Goal: Task Accomplishment & Management: Complete application form

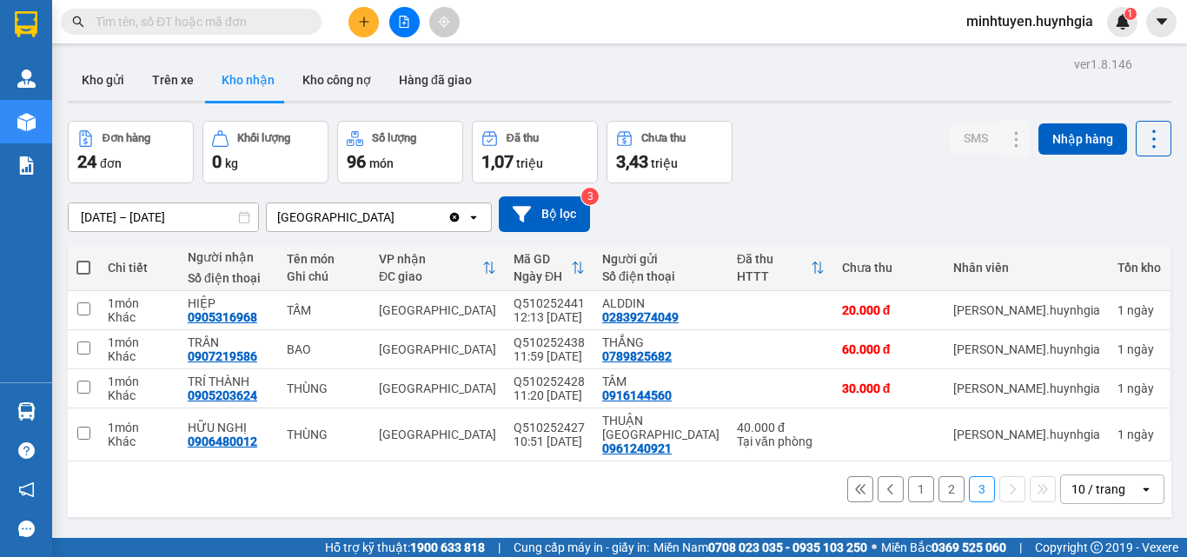
click at [908, 476] on button "1" at bounding box center [921, 489] width 26 height 26
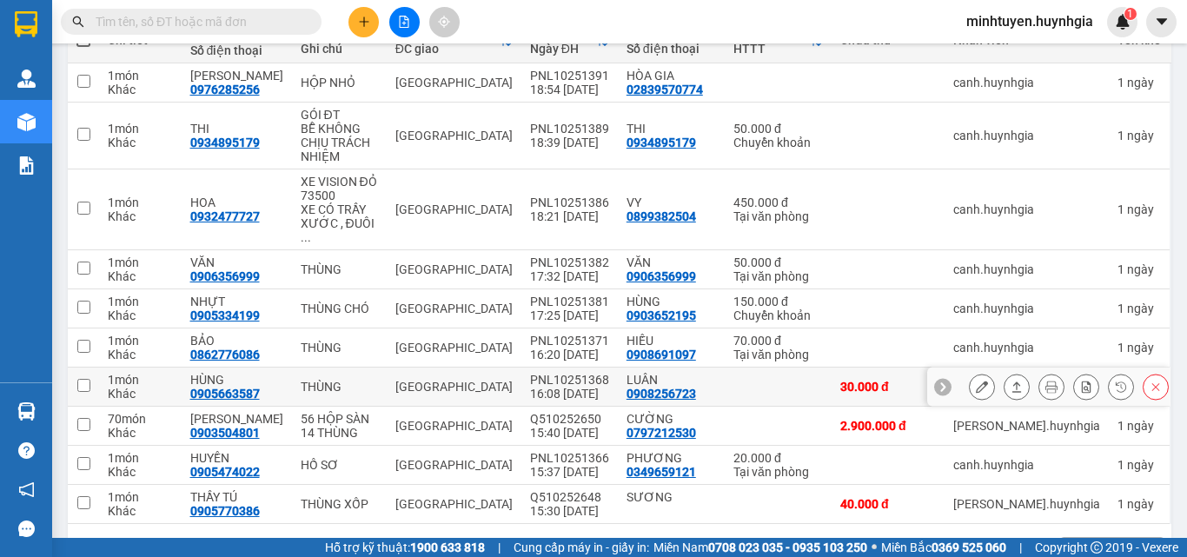
scroll to position [257, 0]
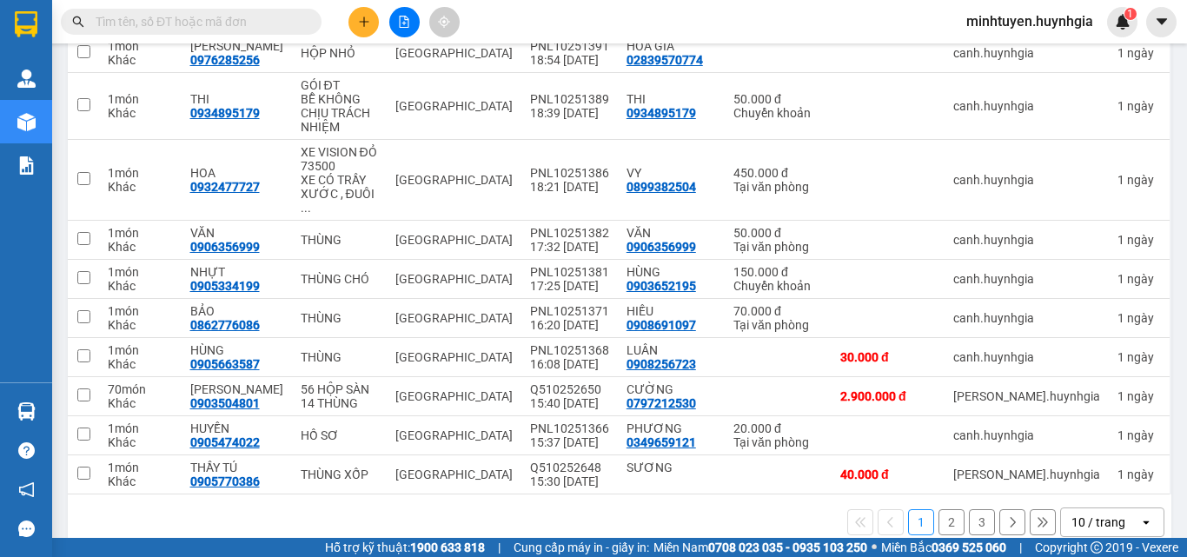
click at [946, 509] on button "2" at bounding box center [951, 522] width 26 height 26
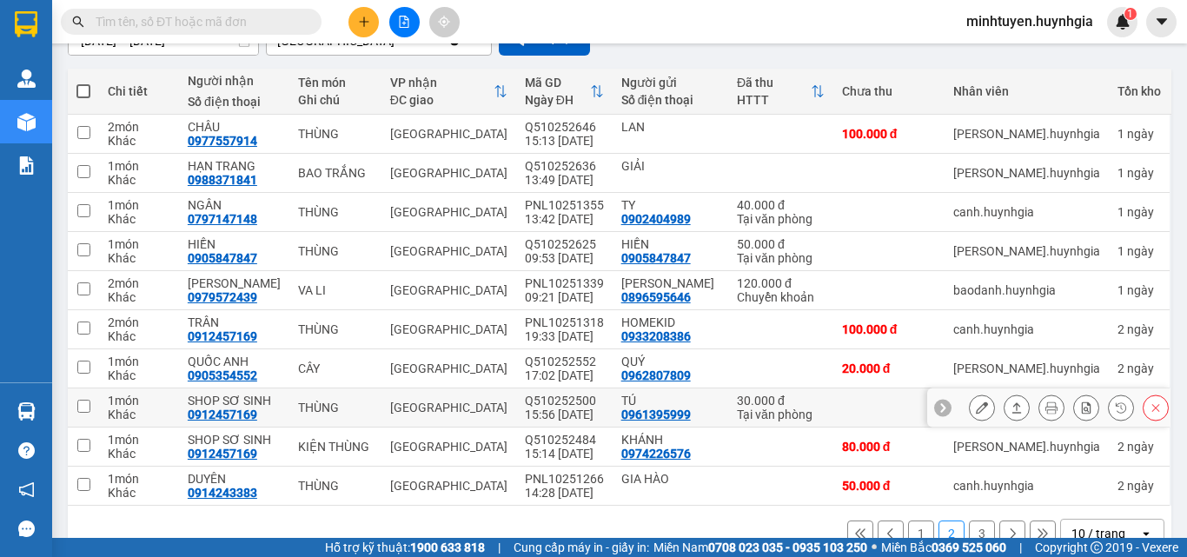
scroll to position [215, 0]
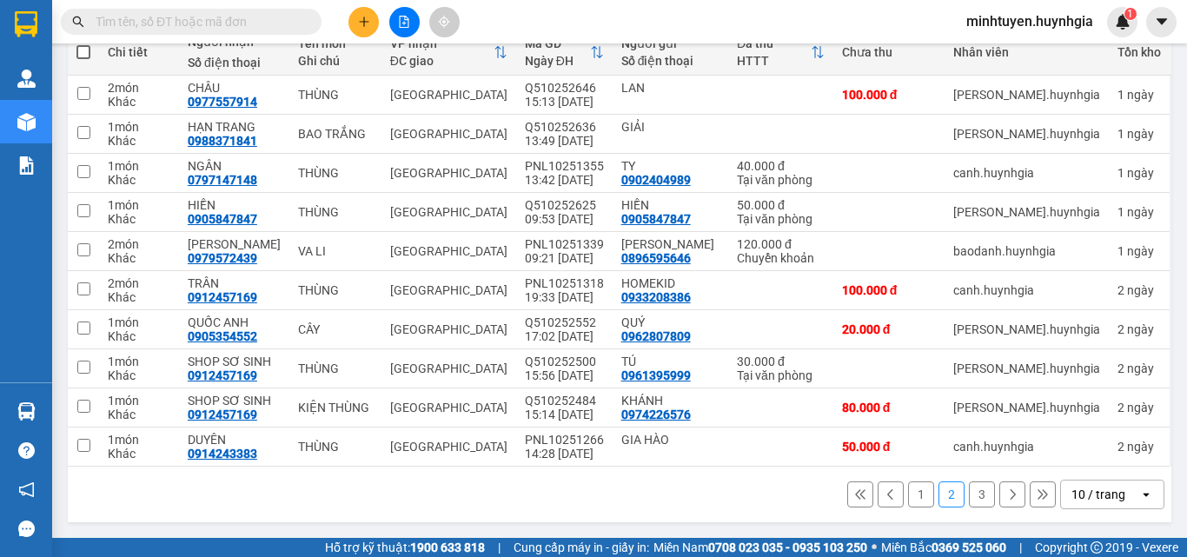
click at [908, 494] on button "1" at bounding box center [921, 494] width 26 height 26
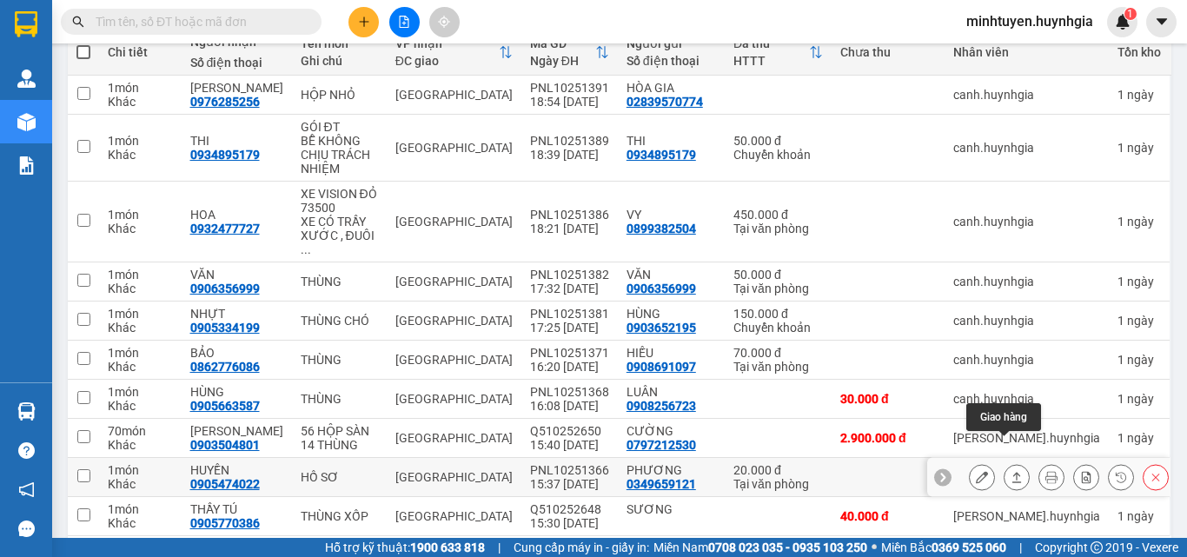
click at [1010, 471] on icon at bounding box center [1016, 477] width 12 height 12
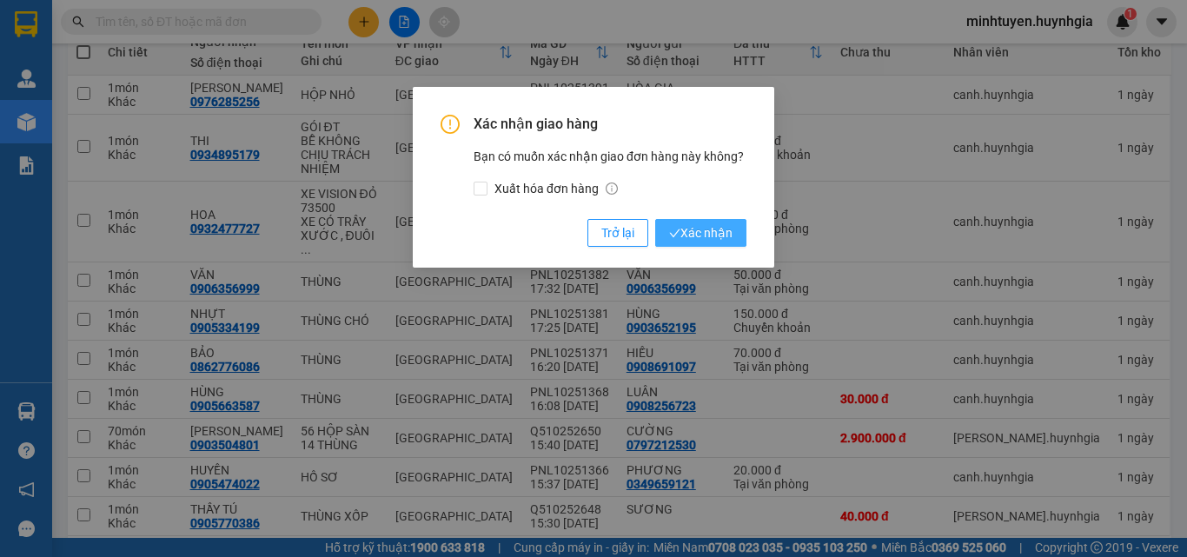
click at [699, 228] on span "Xác nhận" at bounding box center [700, 232] width 63 height 19
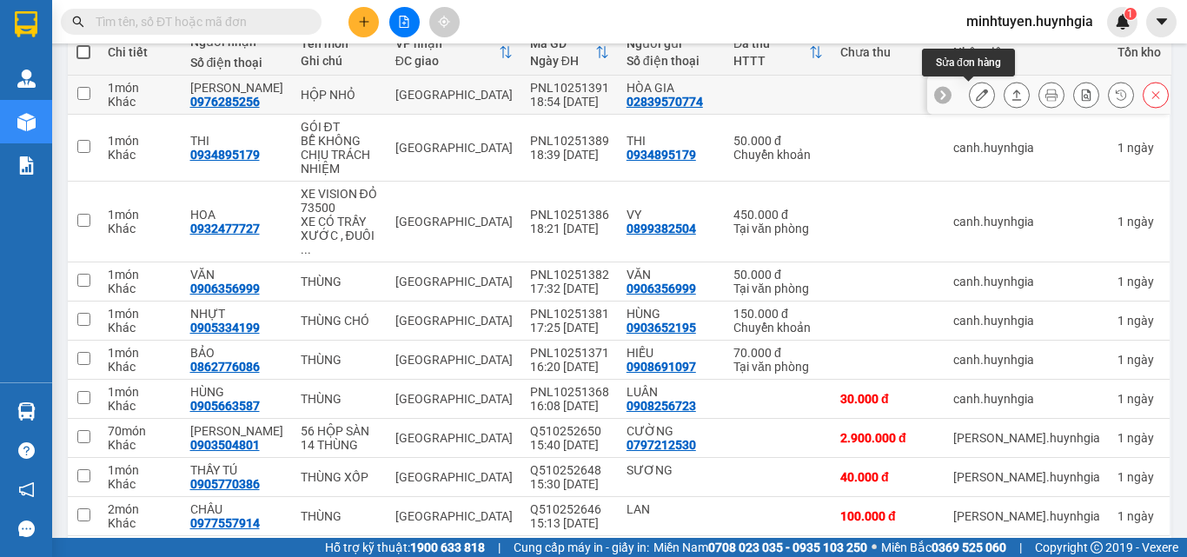
click at [970, 99] on button at bounding box center [982, 95] width 24 height 30
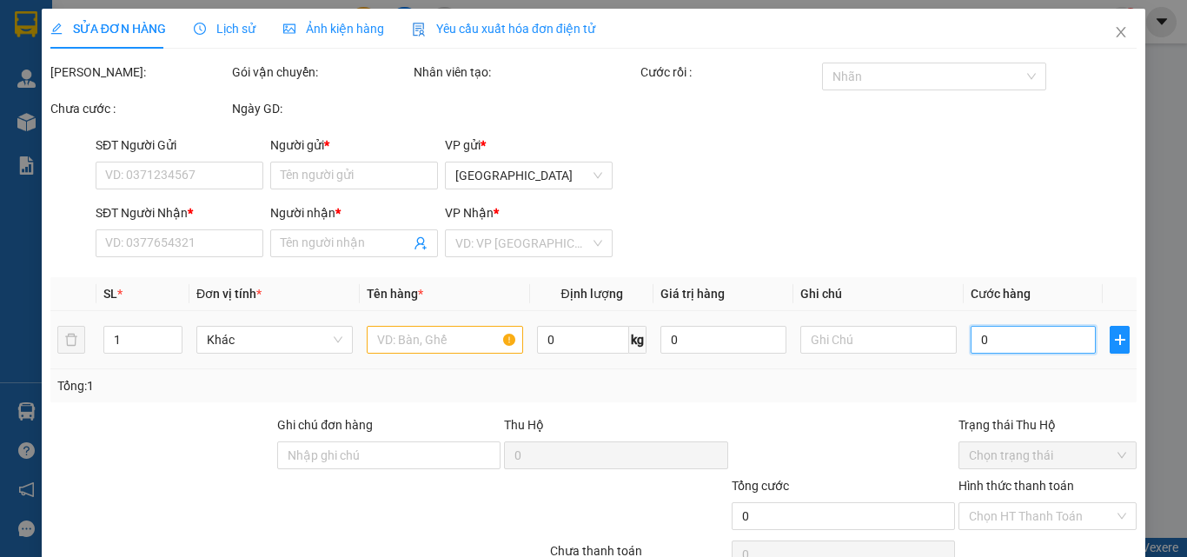
click at [993, 334] on input "0" at bounding box center [1033, 340] width 125 height 28
type input "2"
type input "20"
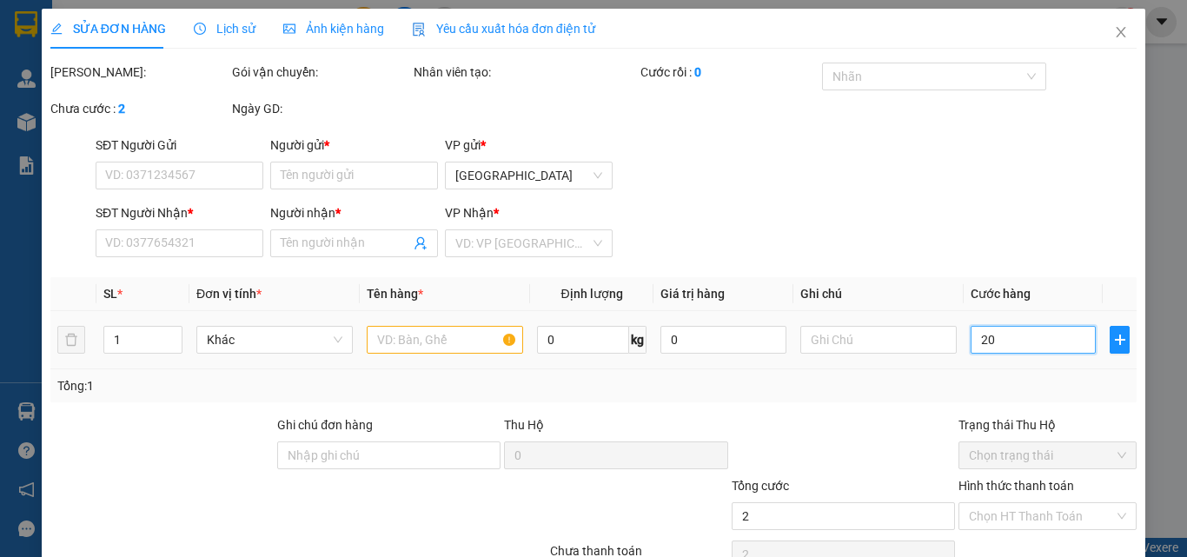
type input "20"
type input "02839570774"
type input "HÒA GIA"
type input "0976285256"
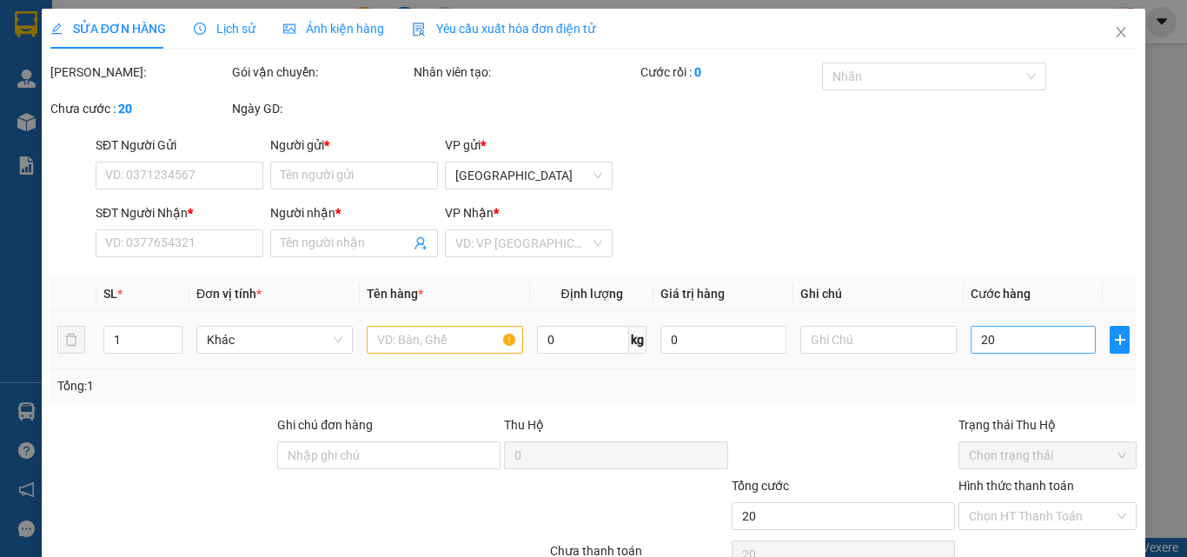
type input "[PERSON_NAME]"
type input "0"
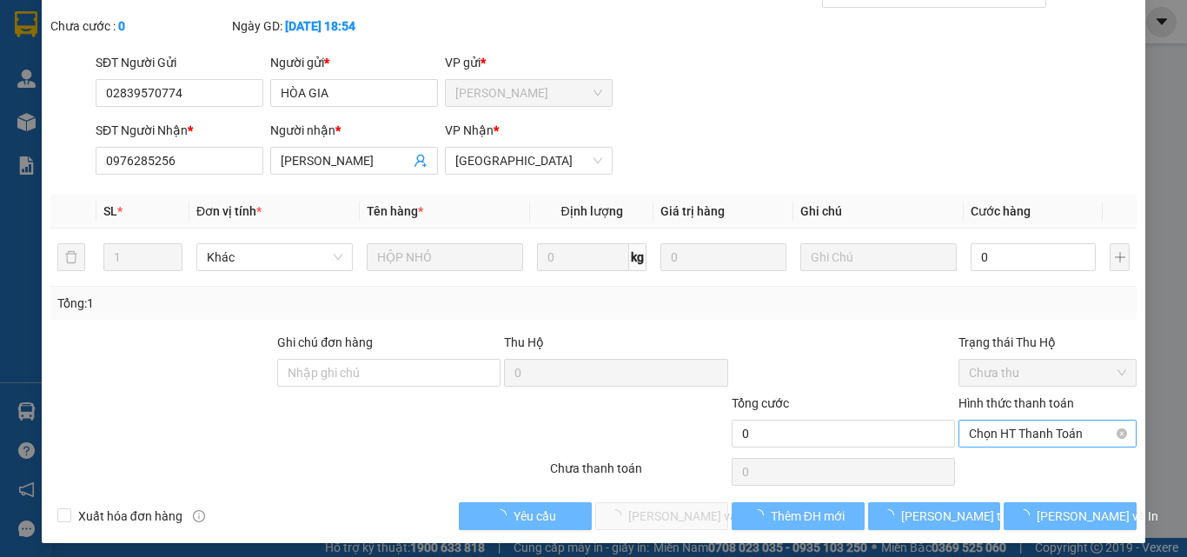
scroll to position [87, 0]
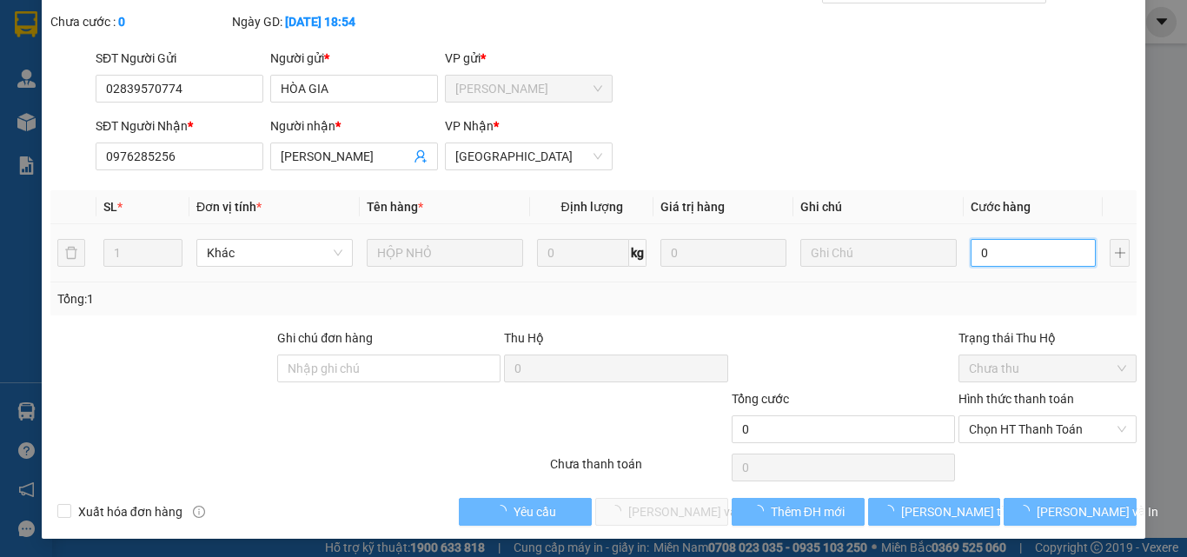
click at [1016, 247] on input "0" at bounding box center [1033, 253] width 125 height 28
type input "2"
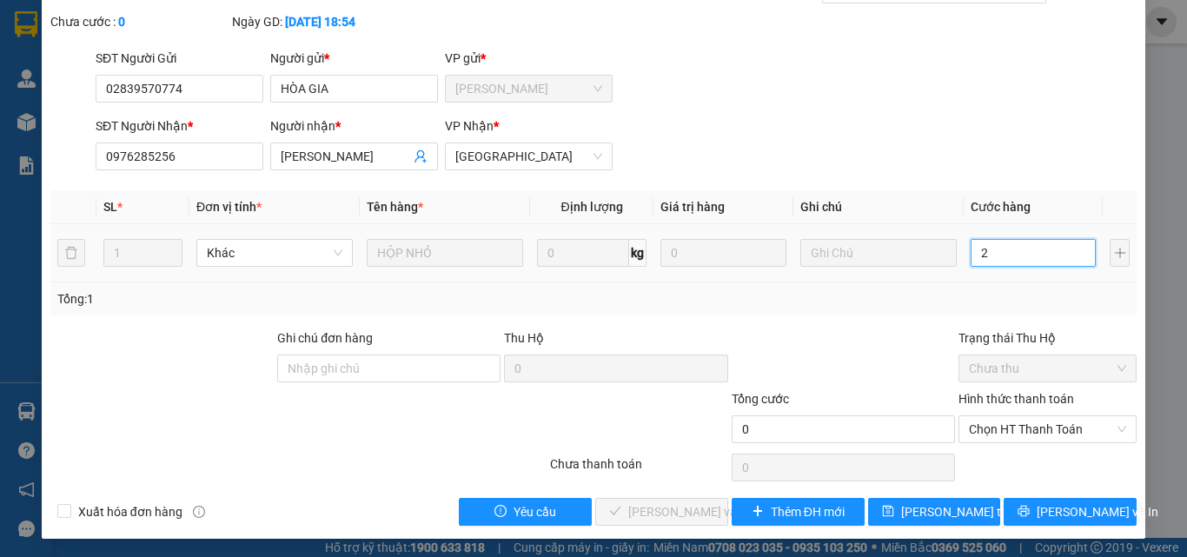
type input "2"
type input "20"
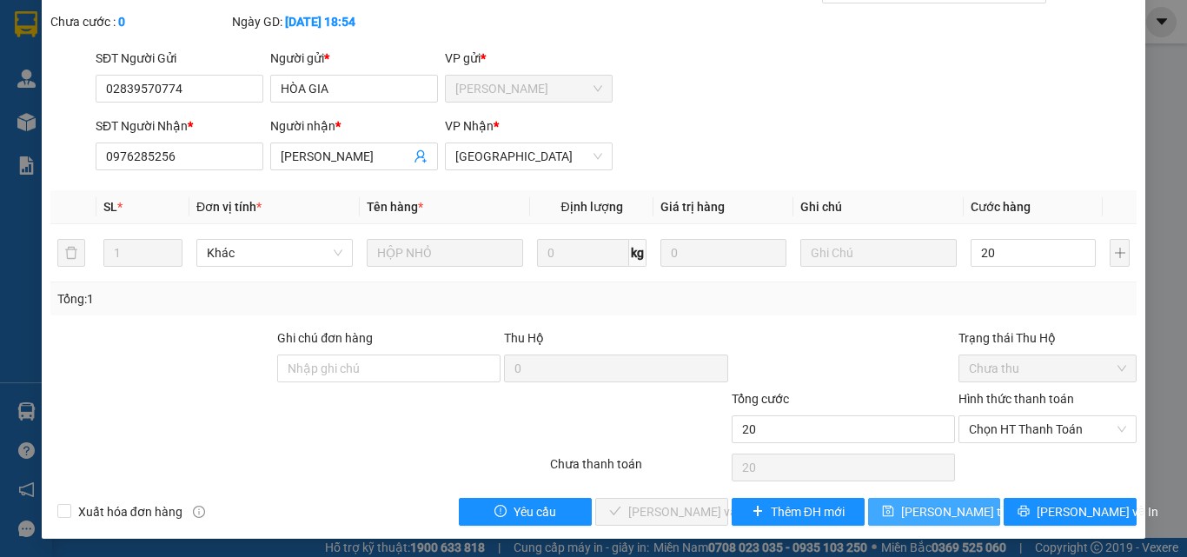
type input "20.000"
click at [969, 509] on button "[PERSON_NAME] thay đổi" at bounding box center [934, 512] width 133 height 28
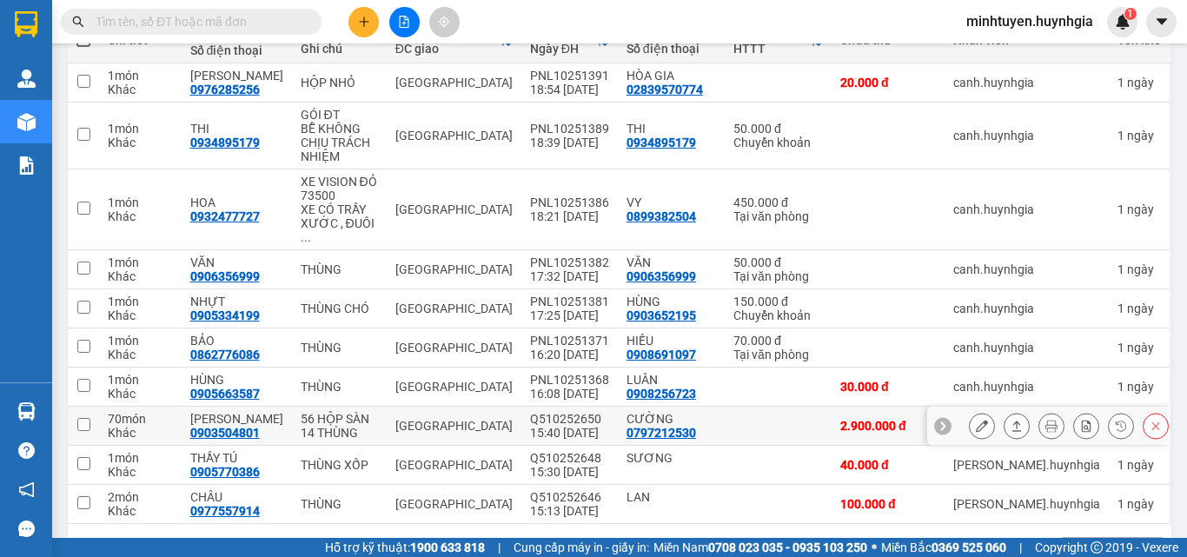
scroll to position [257, 0]
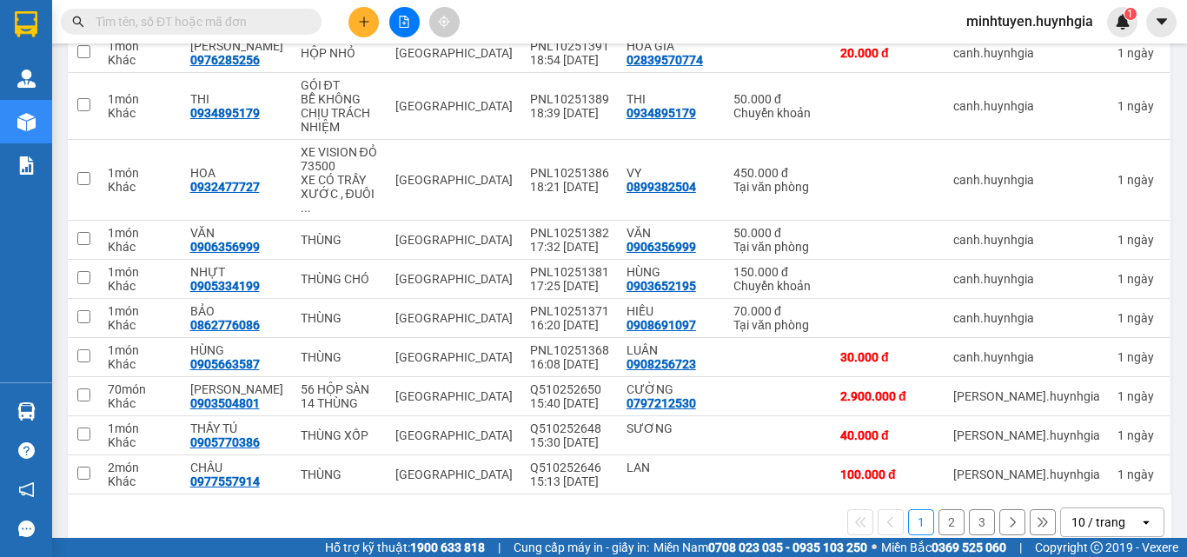
click at [938, 509] on button "2" at bounding box center [951, 522] width 26 height 26
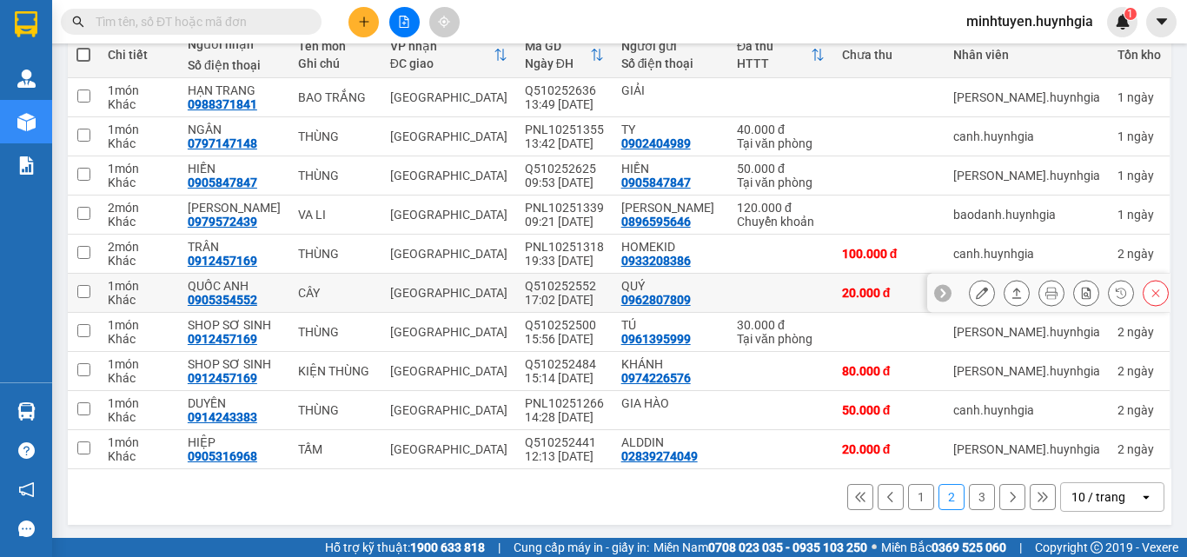
scroll to position [215, 0]
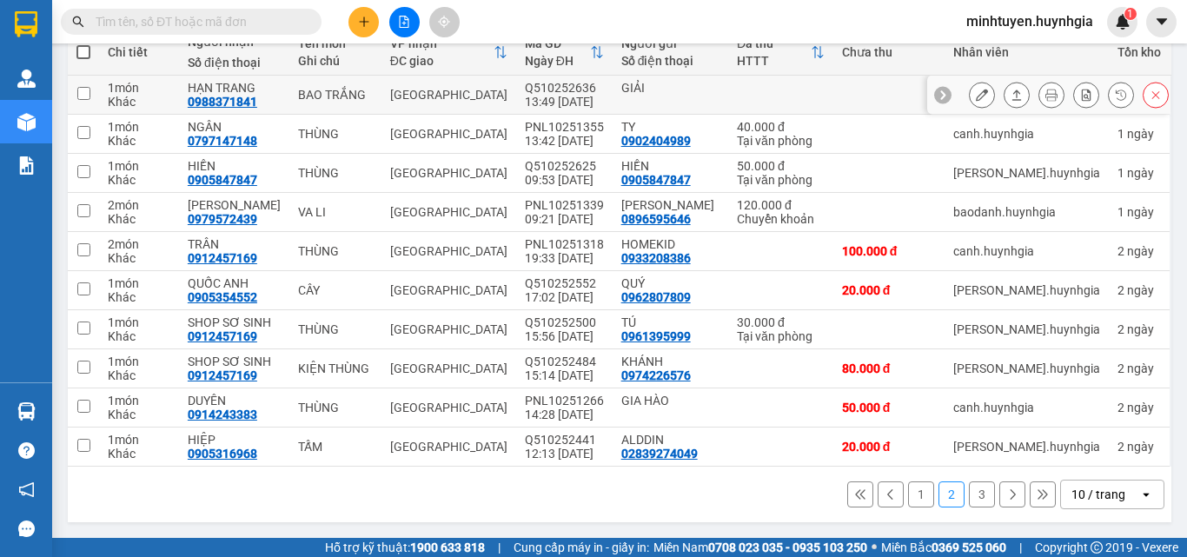
click at [976, 96] on icon at bounding box center [982, 95] width 12 height 12
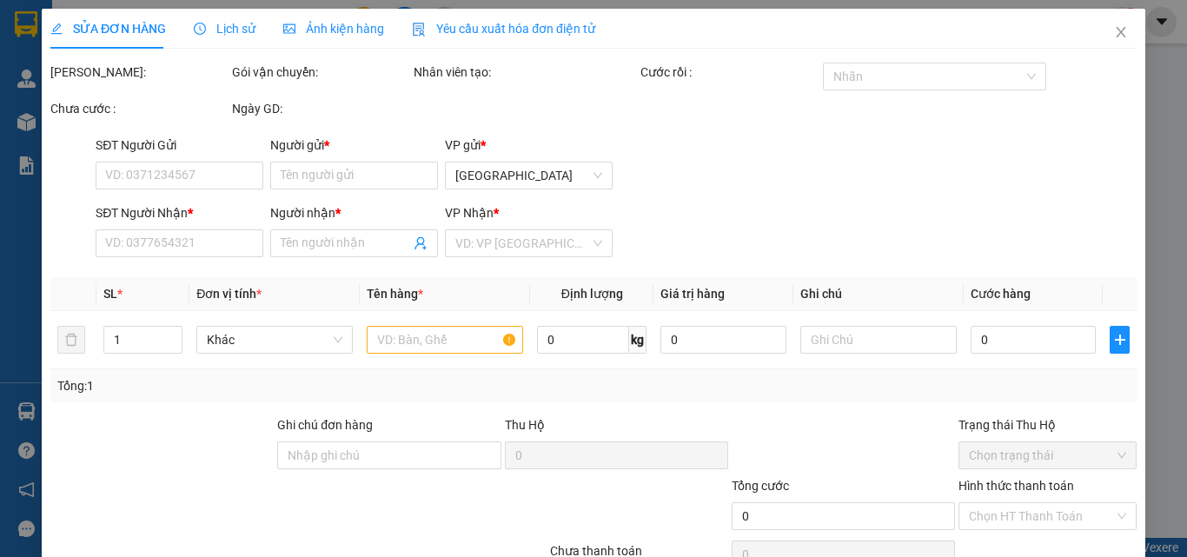
type input "GIẢI"
type input "0988371841"
type input "HẠN TRANG"
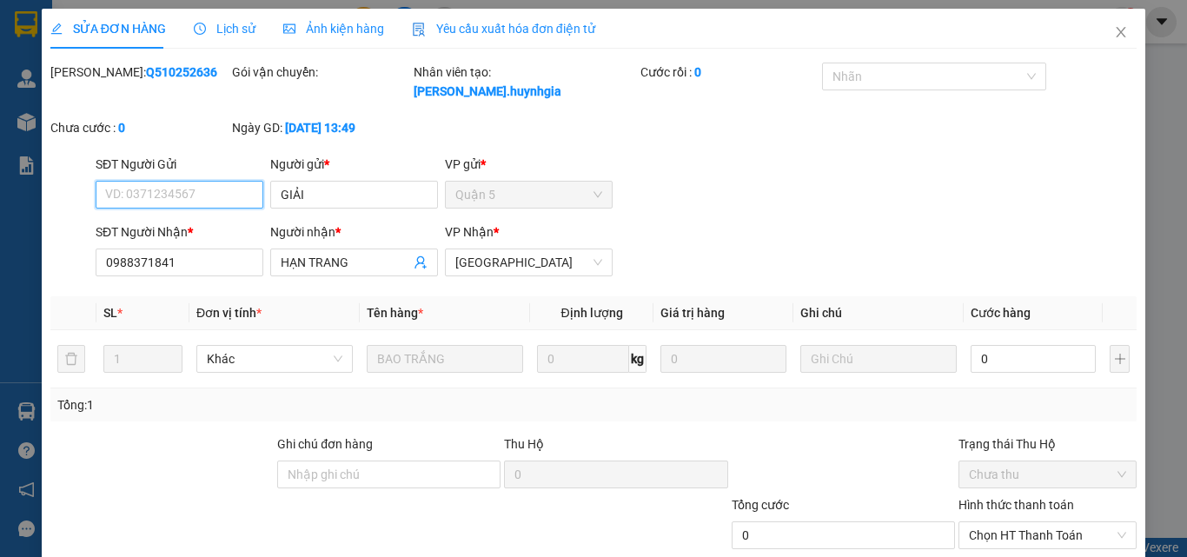
type input "5"
click at [1116, 37] on icon "close" at bounding box center [1121, 32] width 10 height 10
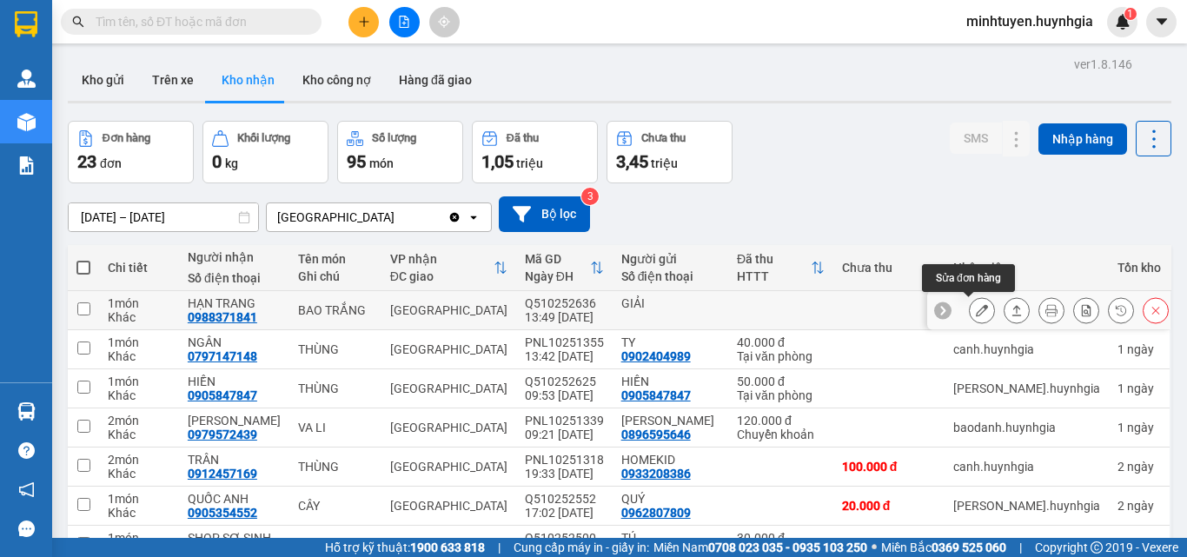
click at [976, 313] on icon at bounding box center [982, 310] width 12 height 12
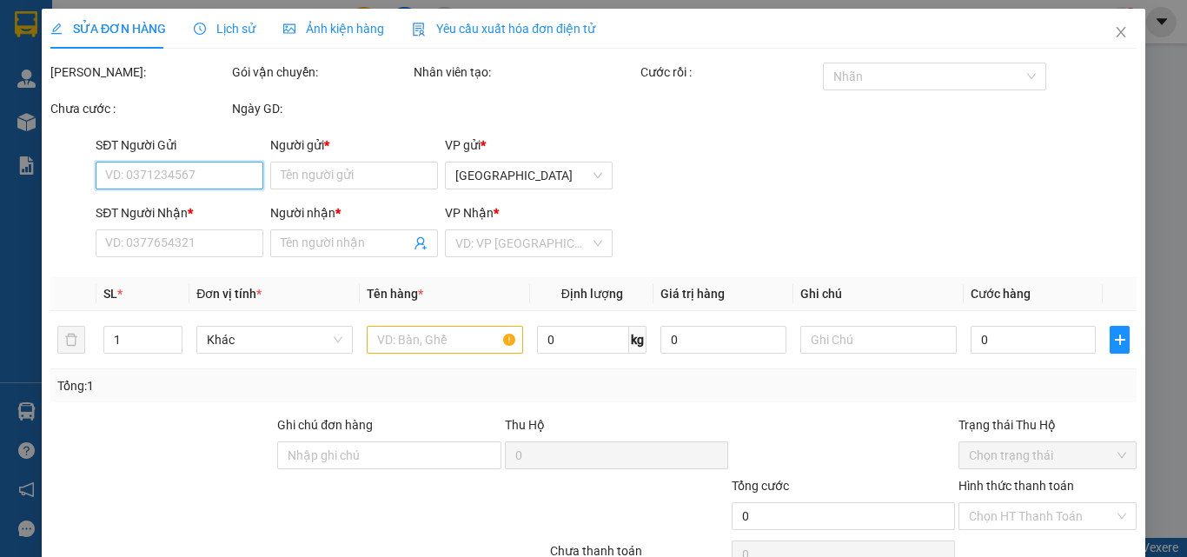
type input "GIẢI"
type input "0988371841"
type input "HẠN TRANG"
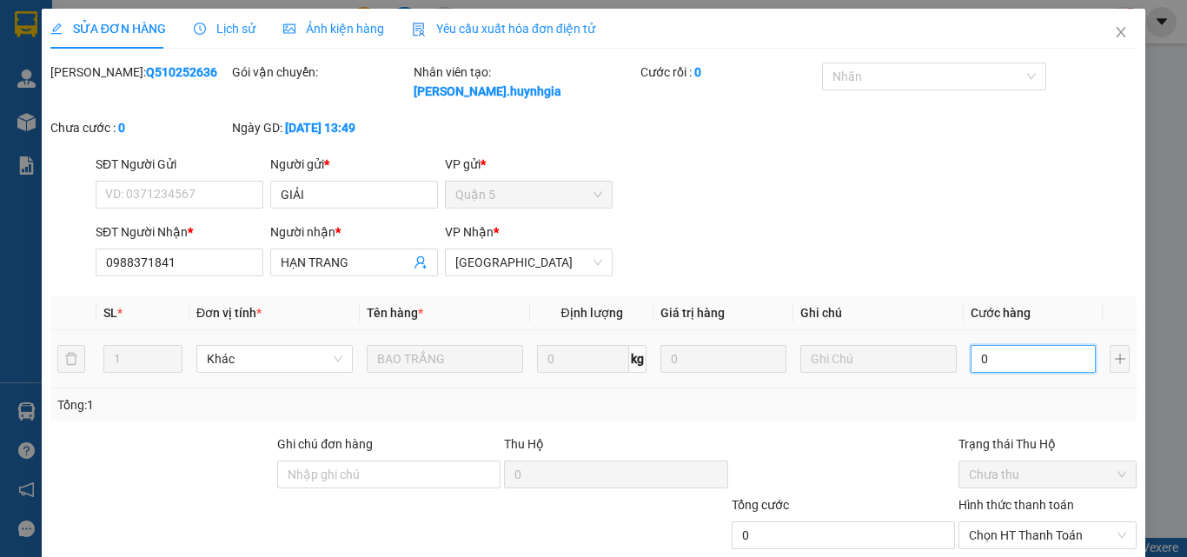
click at [1012, 345] on input "0" at bounding box center [1033, 359] width 125 height 28
type input "5"
type input "50"
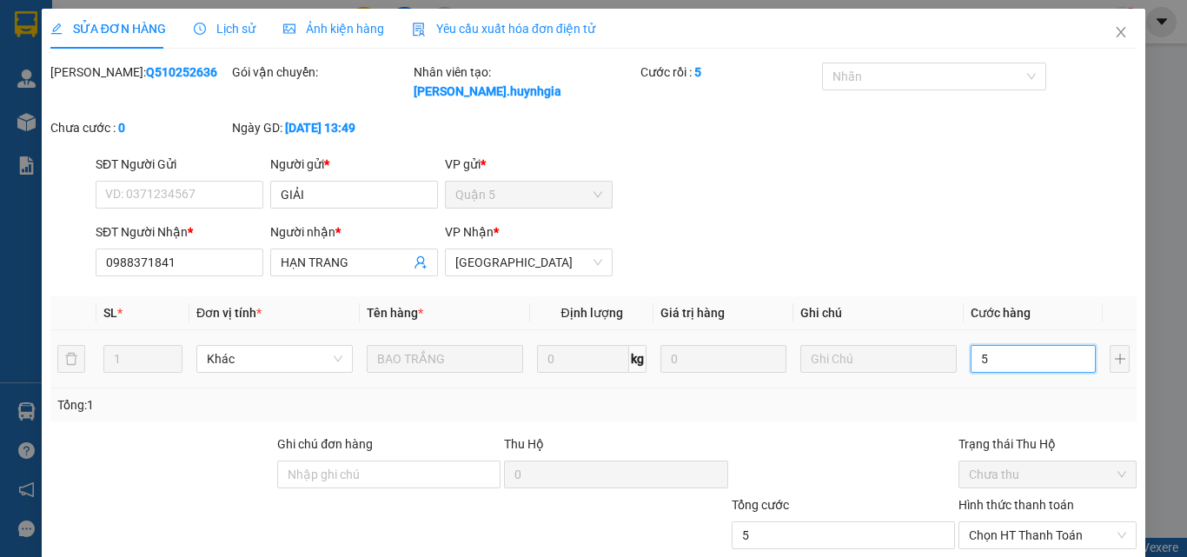
type input "50"
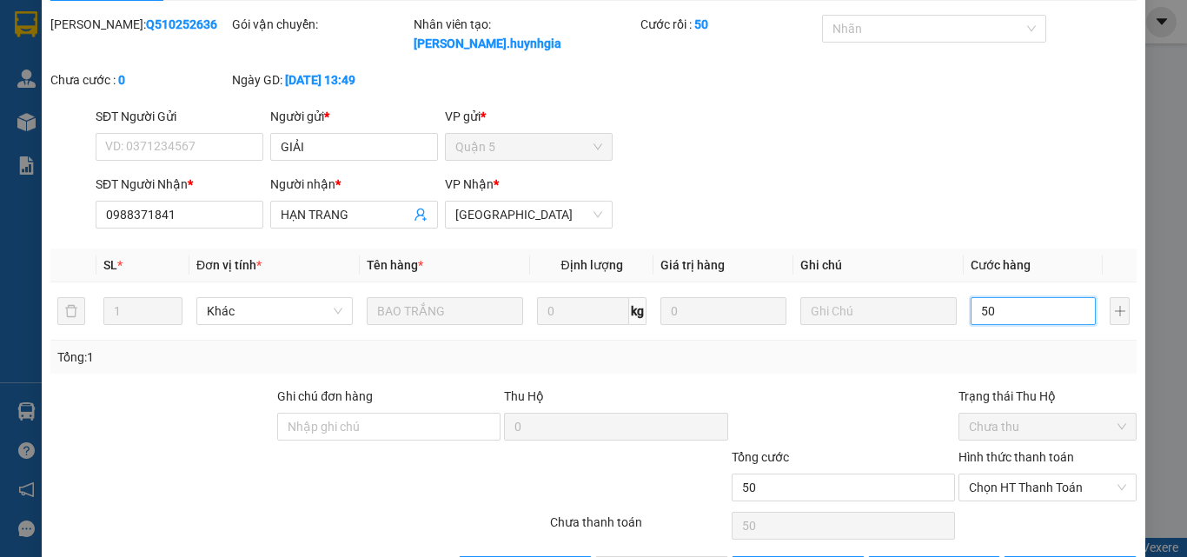
scroll to position [89, 0]
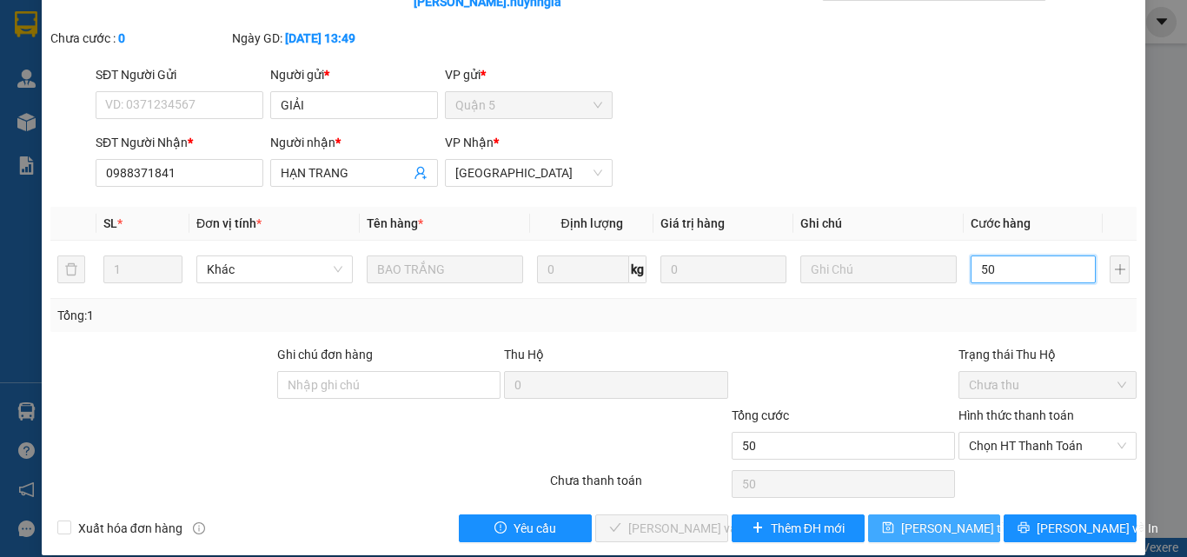
type input "50"
click at [951, 519] on span "[PERSON_NAME] thay đổi" at bounding box center [970, 528] width 139 height 19
type input "50.000"
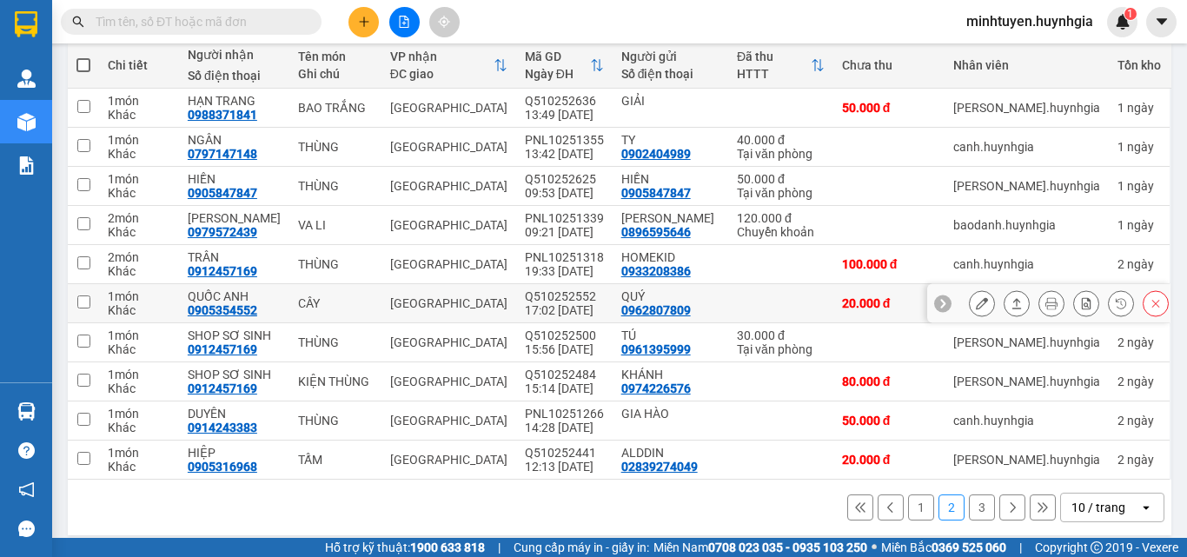
scroll to position [215, 0]
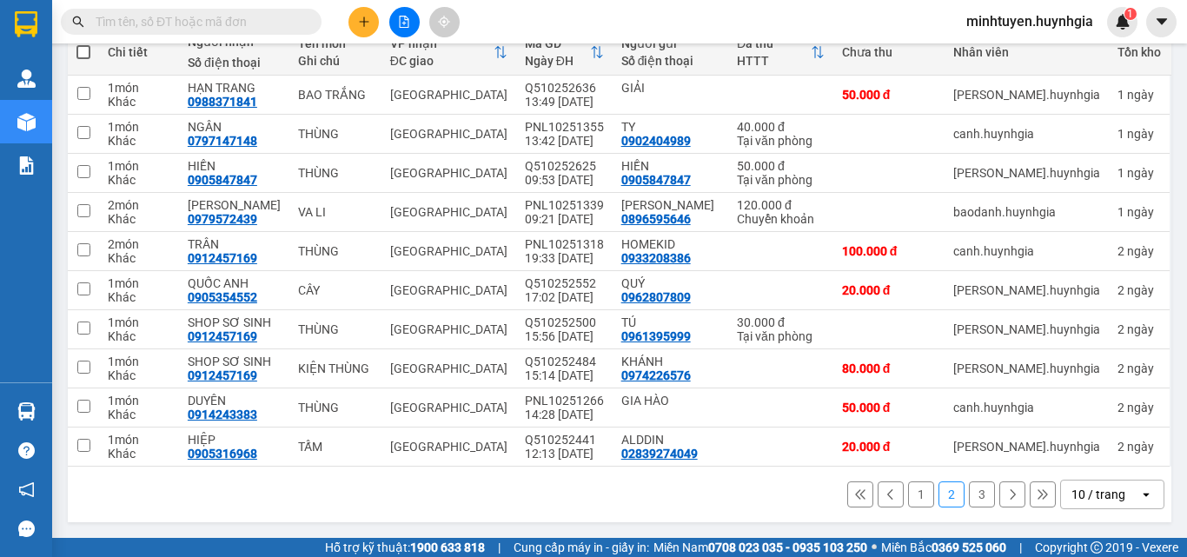
click at [969, 493] on button "3" at bounding box center [982, 494] width 26 height 26
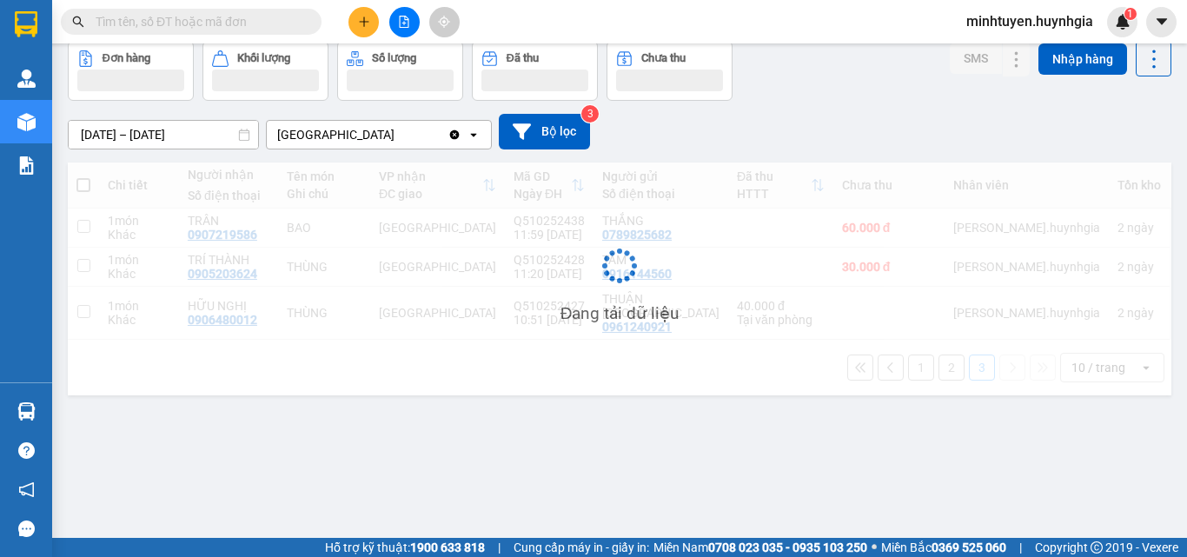
scroll to position [80, 0]
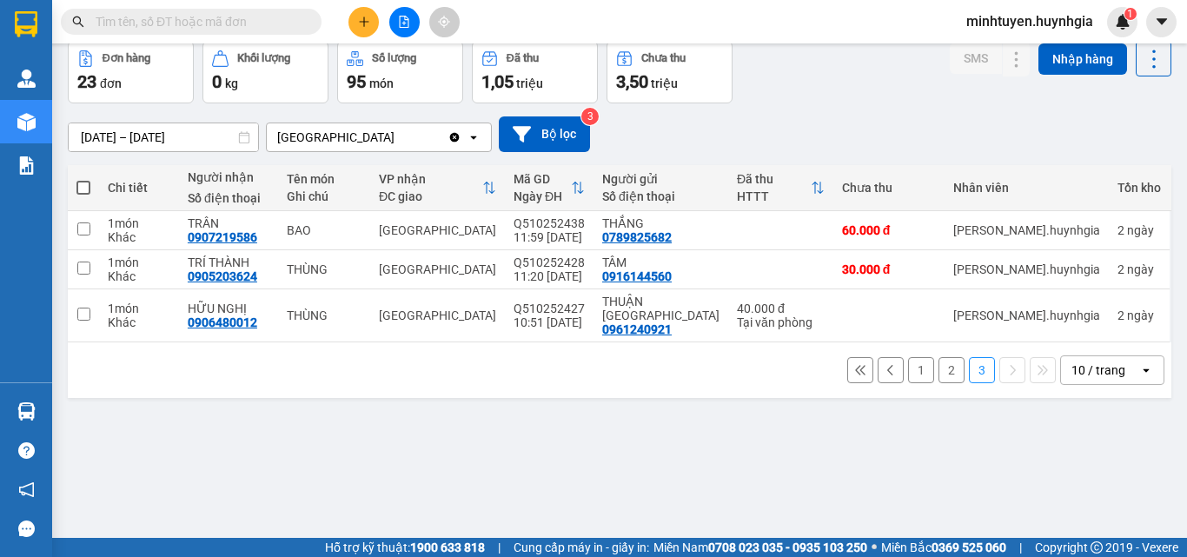
click at [908, 358] on button "1" at bounding box center [921, 370] width 26 height 26
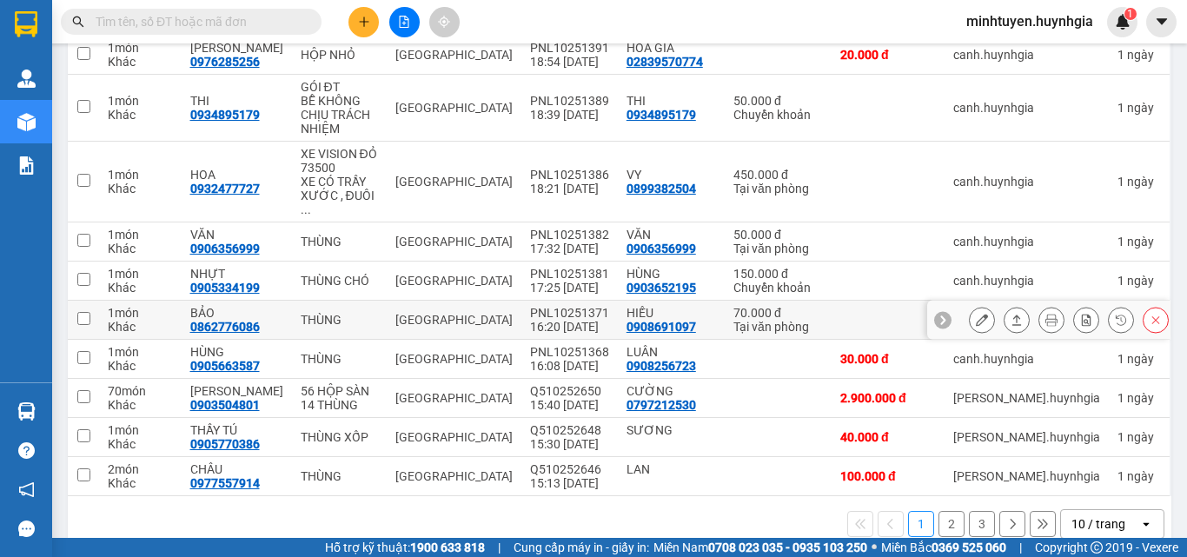
scroll to position [257, 0]
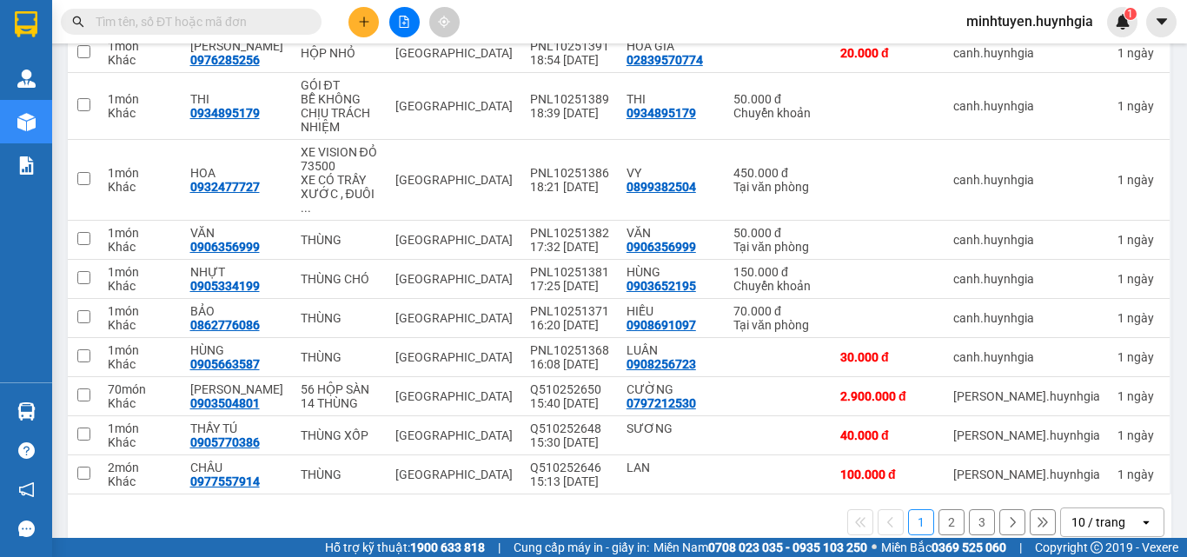
click at [938, 509] on button "2" at bounding box center [951, 522] width 26 height 26
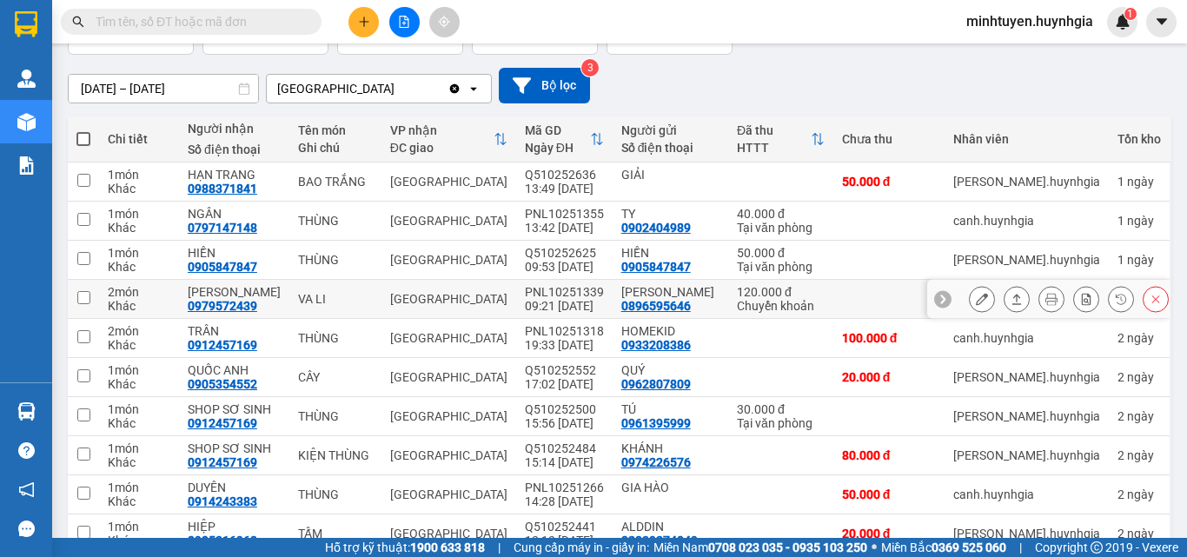
scroll to position [215, 0]
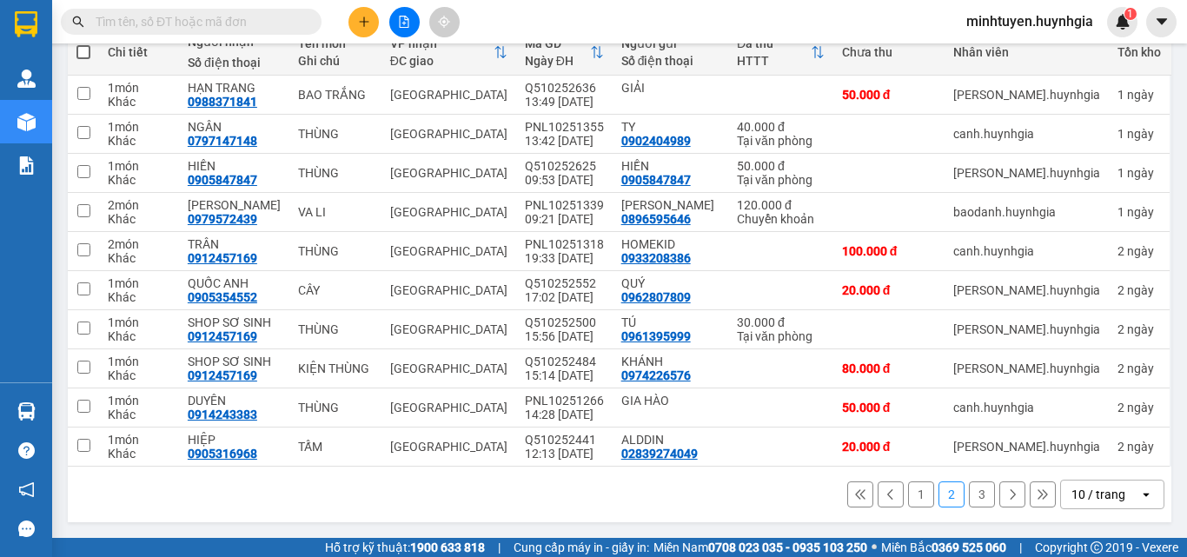
click at [908, 494] on button "1" at bounding box center [921, 494] width 26 height 26
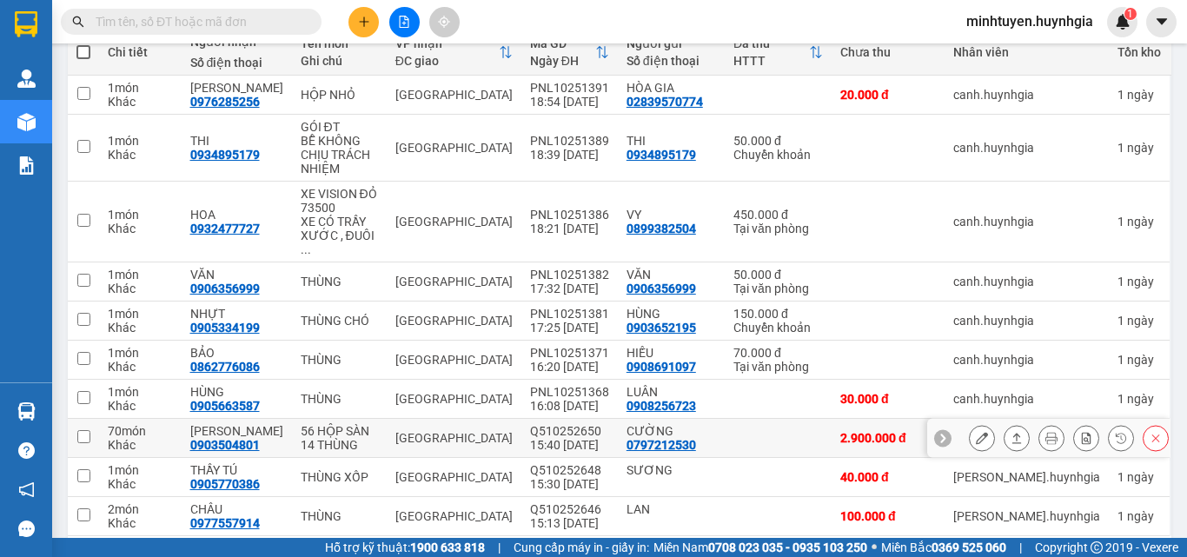
click at [976, 423] on button at bounding box center [982, 438] width 24 height 30
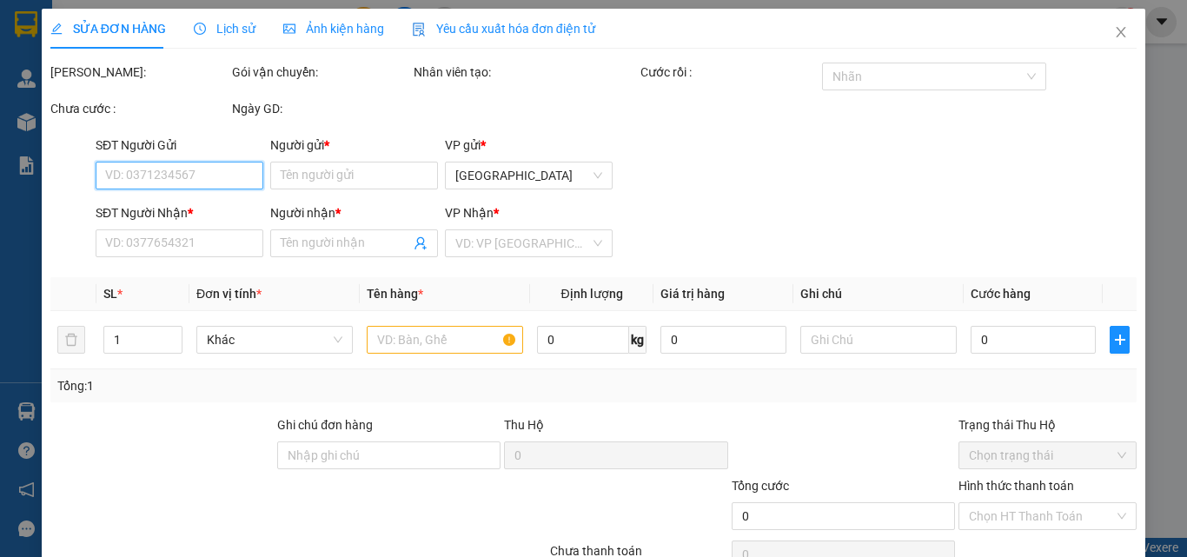
type input "0797212530"
type input "CƯỜNG"
type input "0903504801"
type input "[PERSON_NAME]"
type input "2.900.000"
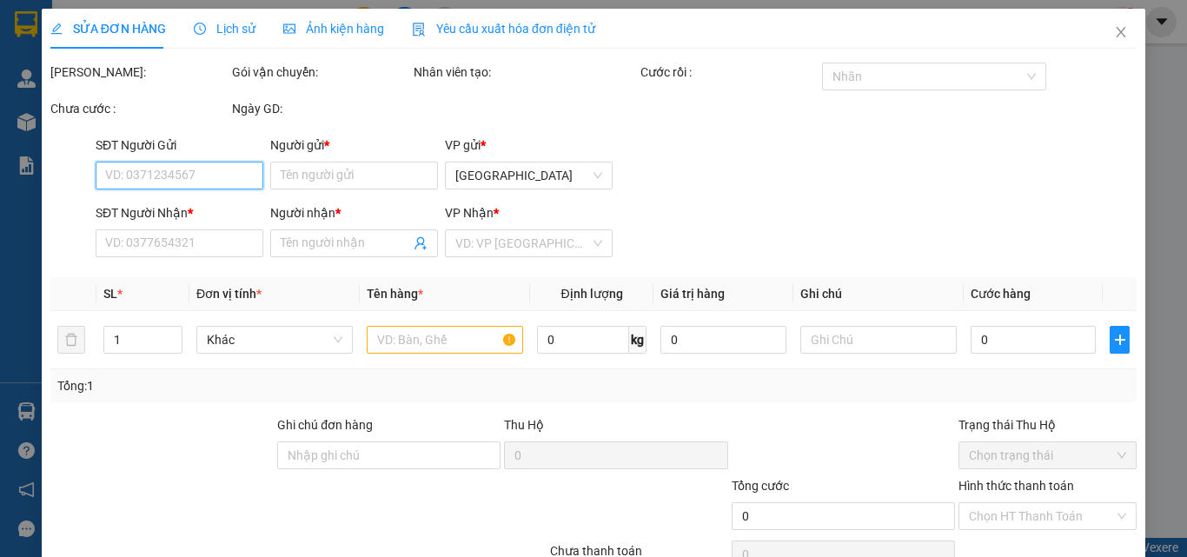
type input "2.900.000"
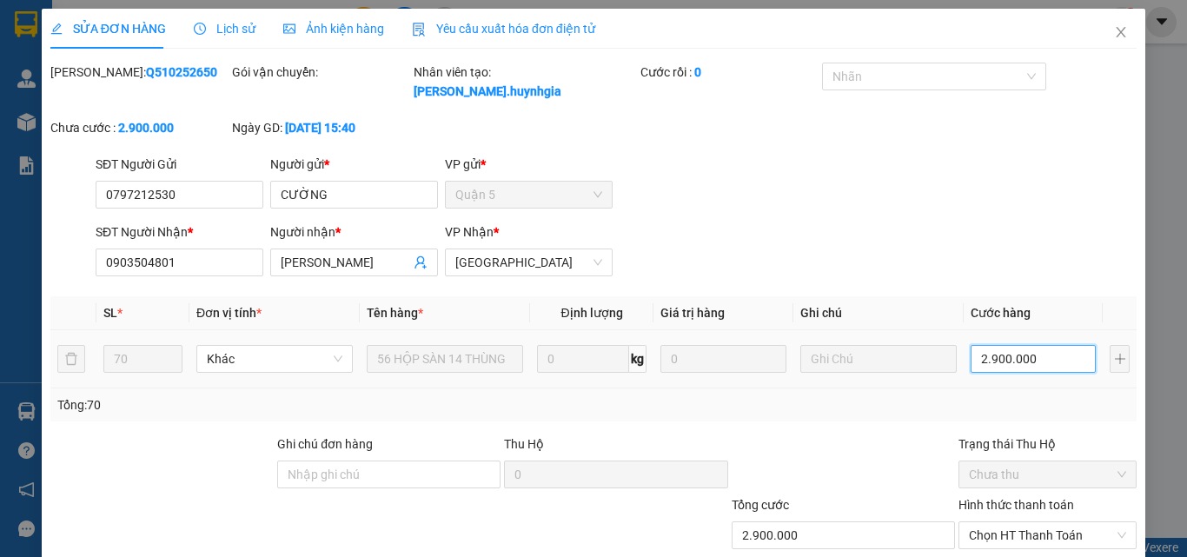
click at [1060, 345] on input "2.900.000" at bounding box center [1033, 359] width 125 height 28
type input "2"
type input "0"
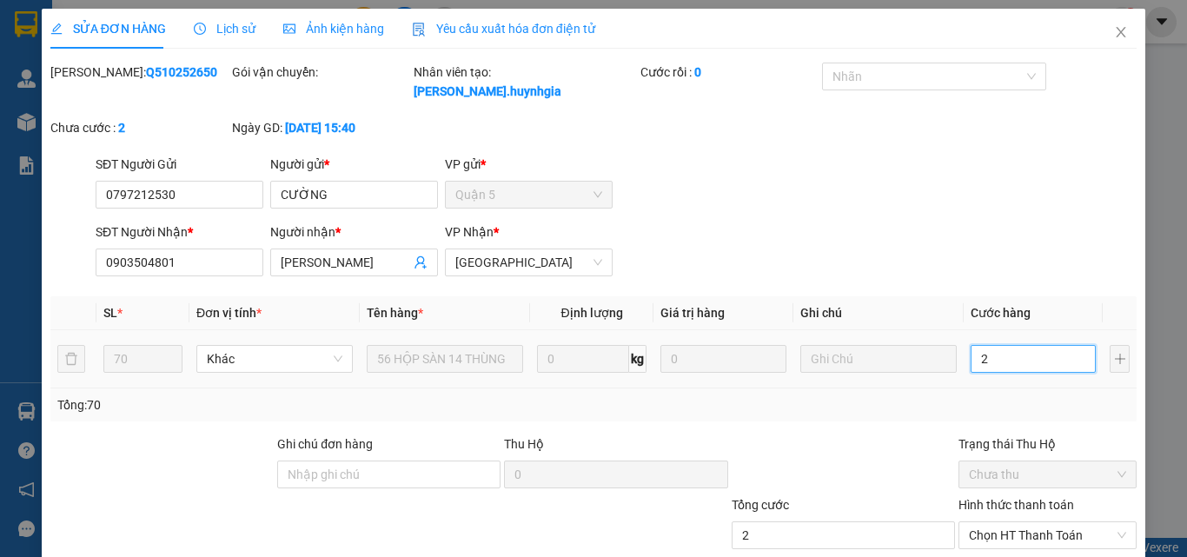
type input "0"
click at [1060, 345] on input "0" at bounding box center [1033, 359] width 125 height 28
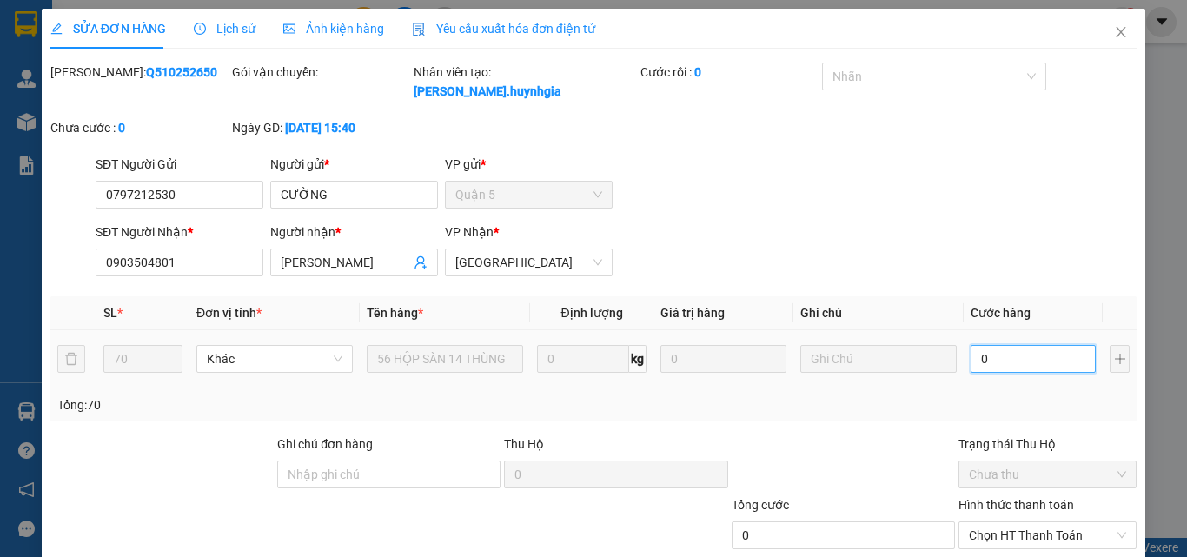
type input "2"
type input "23"
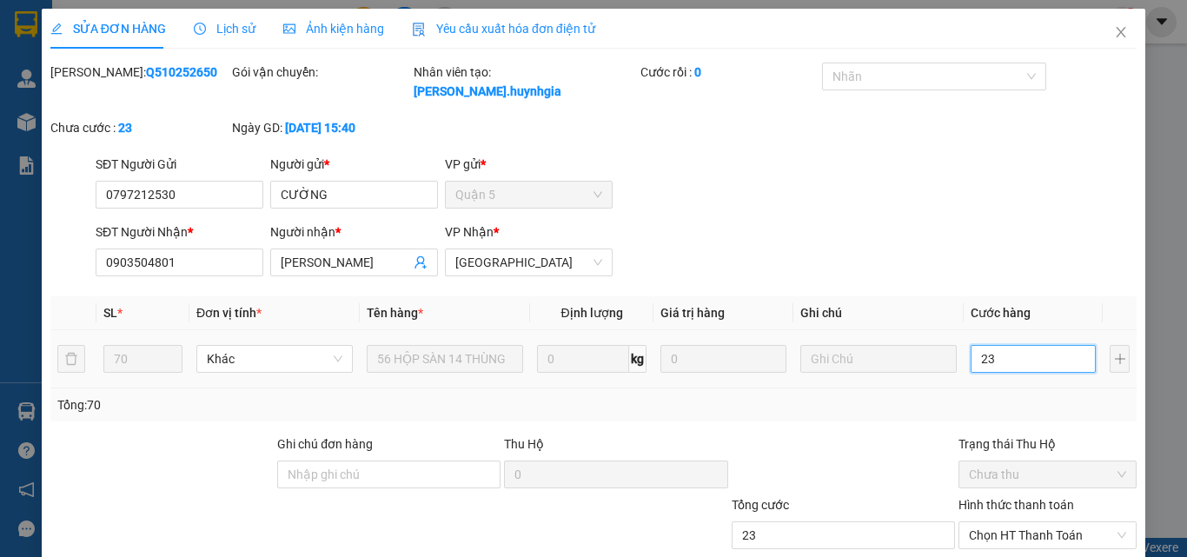
type input "238"
type input "2.380"
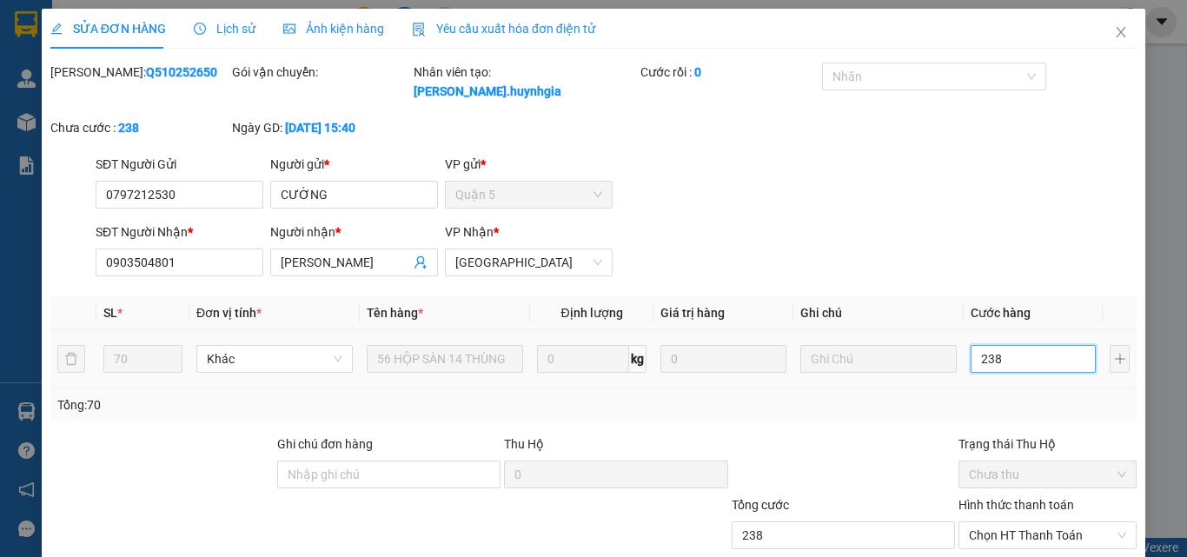
type input "2.380"
type input "23.800"
type input "238.000"
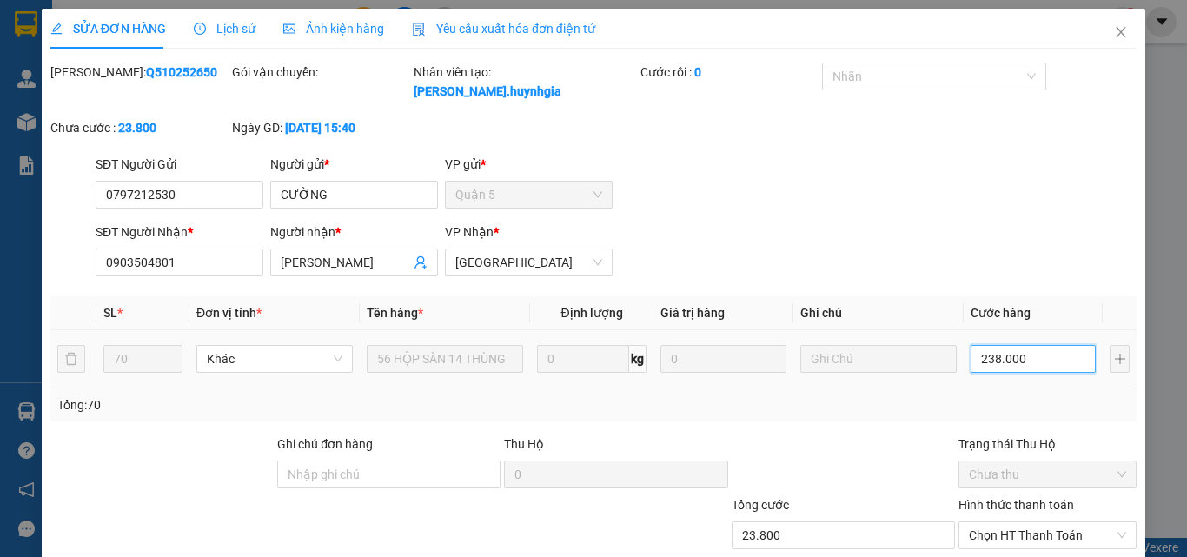
type input "238.000"
type input "2.380.000"
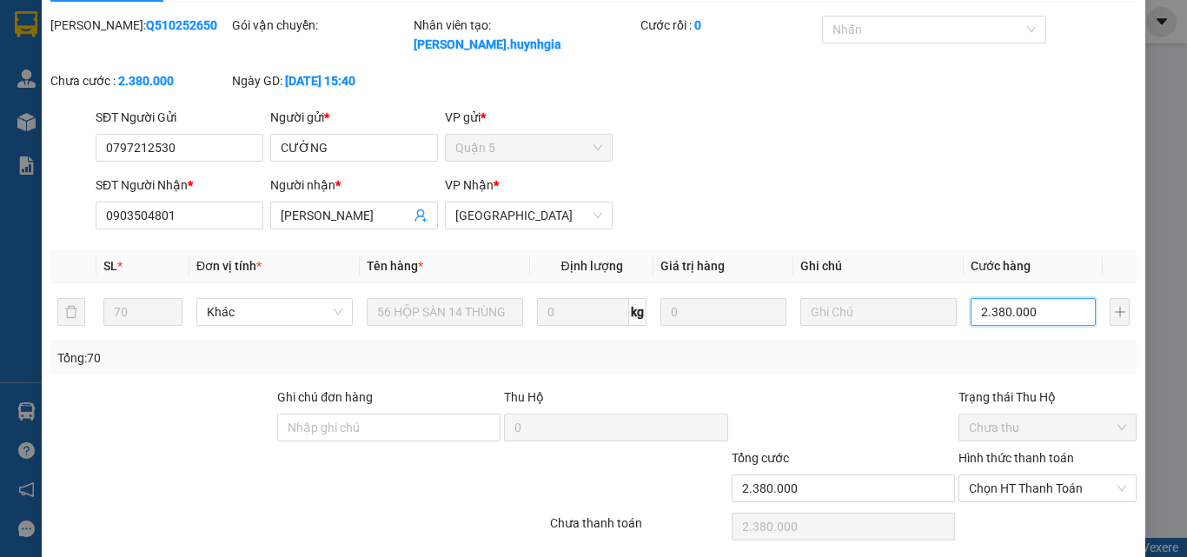
scroll to position [89, 0]
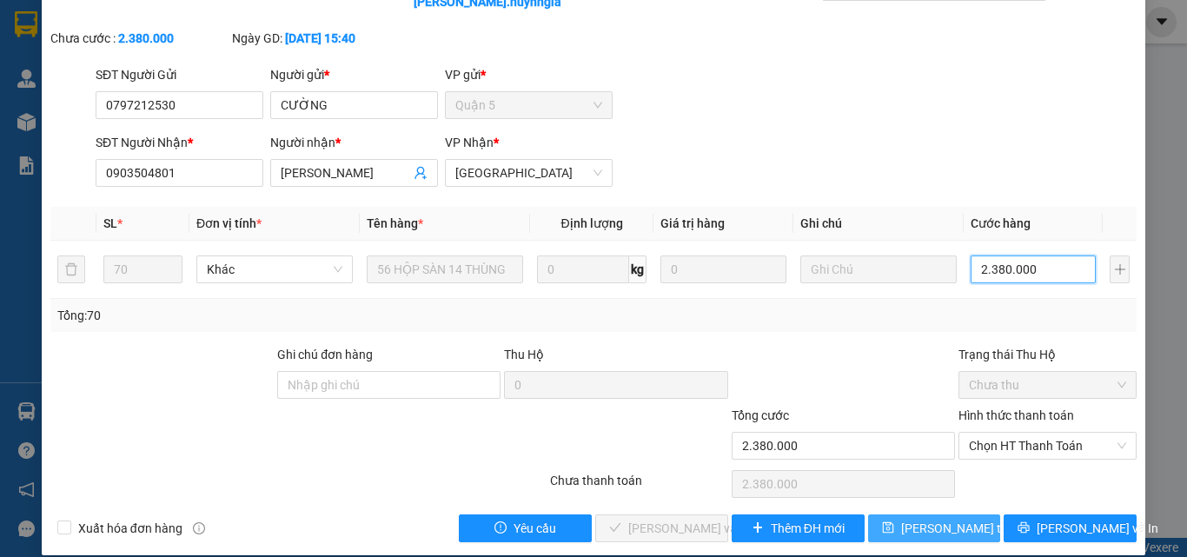
type input "2.380.000"
click at [934, 519] on span "[PERSON_NAME] thay đổi" at bounding box center [970, 528] width 139 height 19
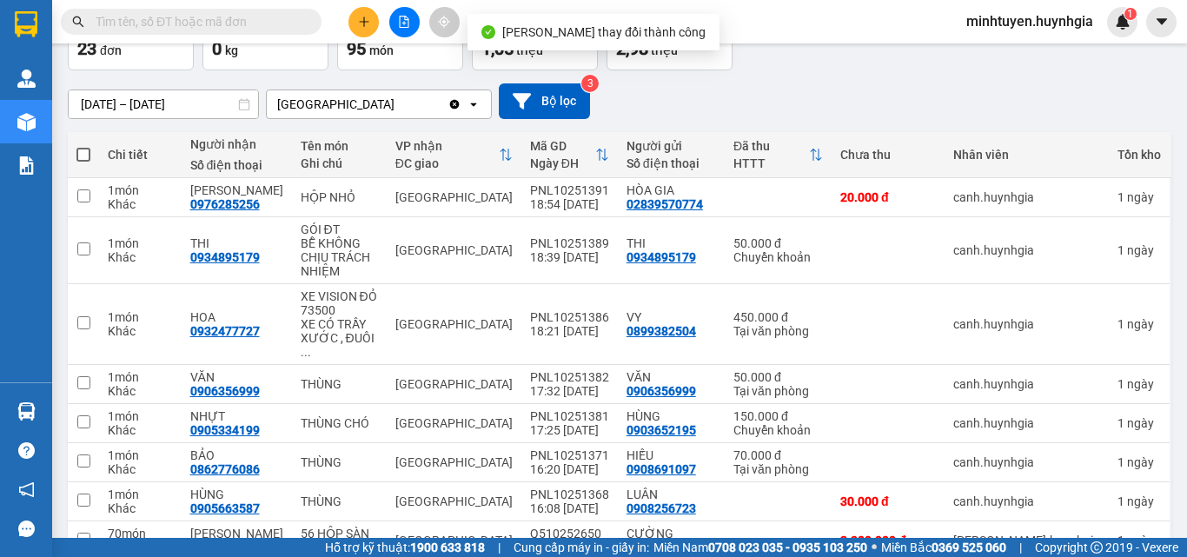
scroll to position [257, 0]
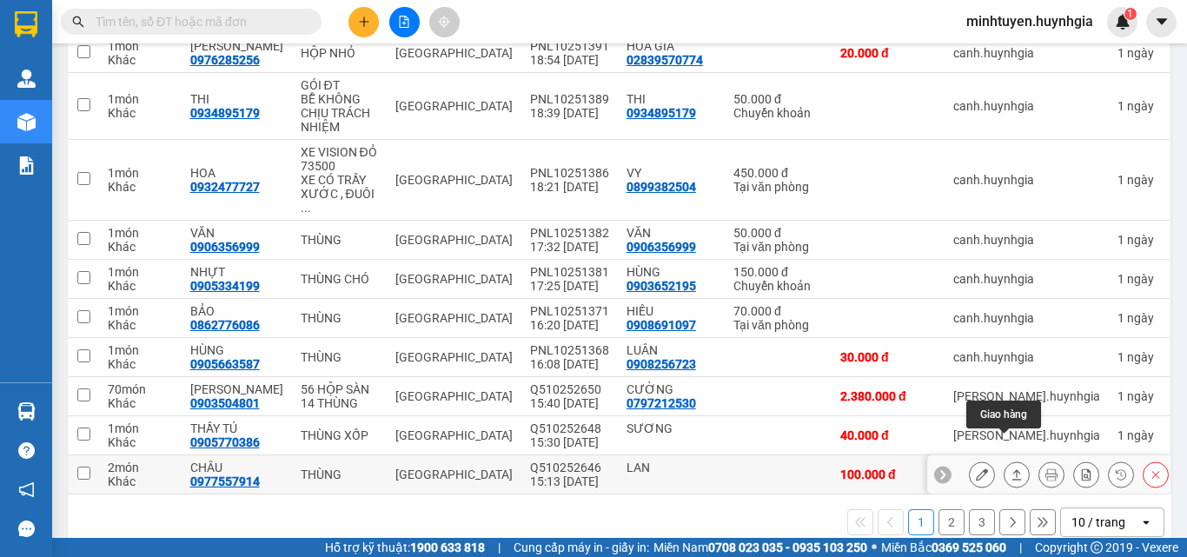
click at [1004, 460] on button at bounding box center [1016, 475] width 24 height 30
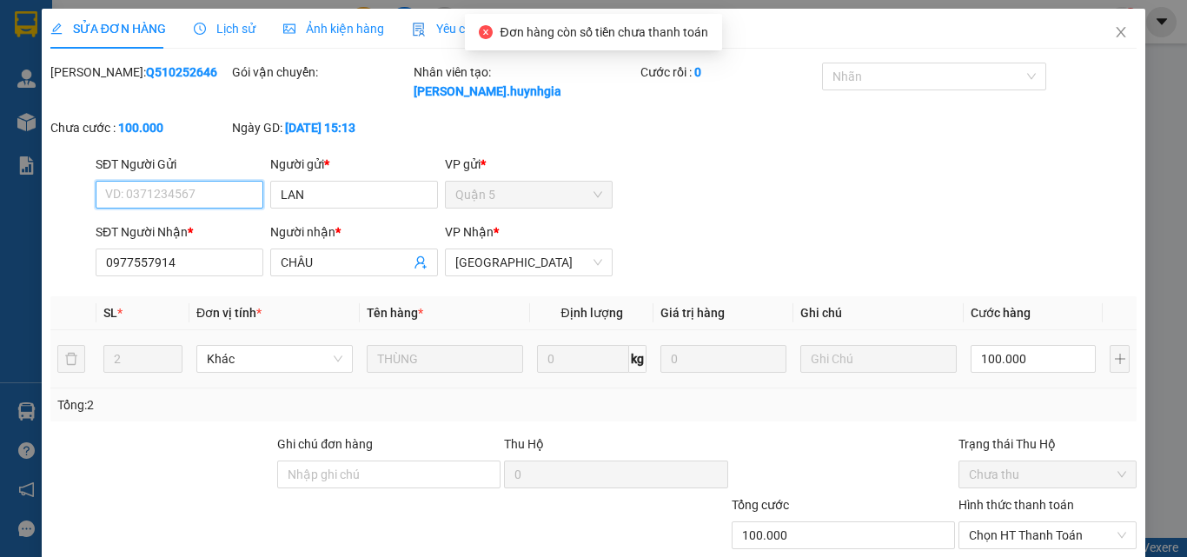
type input "LAN"
type input "0977557914"
type input "CHÂU"
type input "100.000"
click at [1010, 522] on span "Chọn HT Thanh Toán" at bounding box center [1047, 535] width 157 height 26
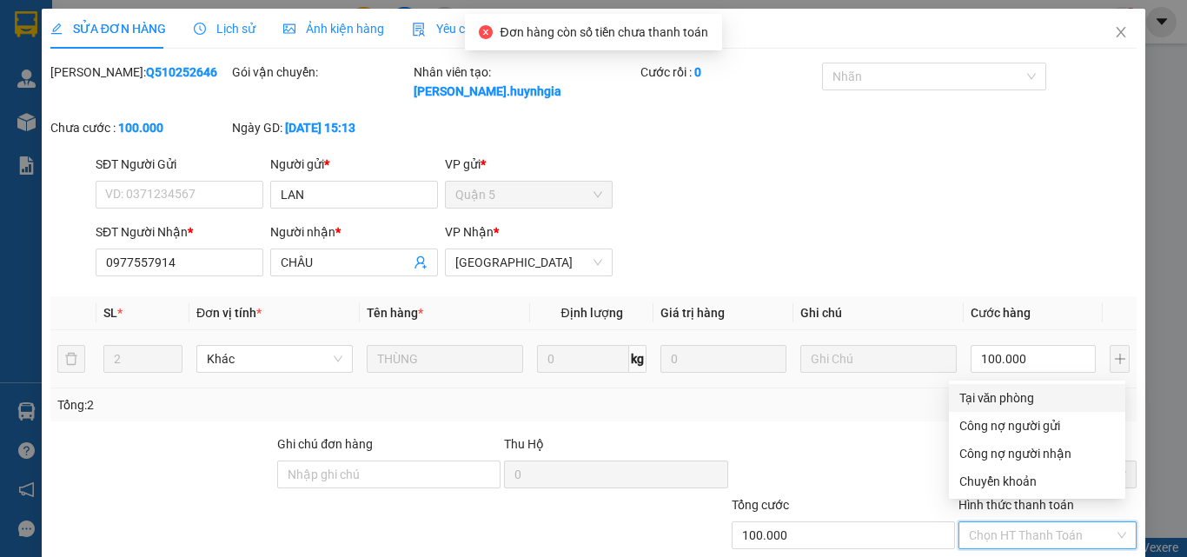
click at [1008, 395] on div "Tại văn phòng" at bounding box center [1037, 397] width 156 height 19
type input "0"
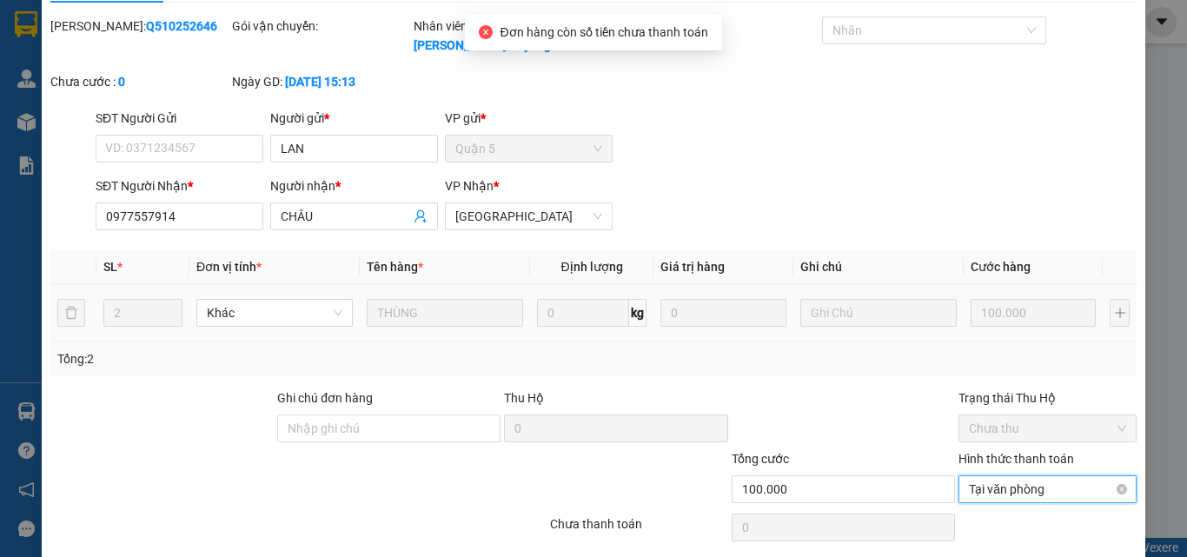
scroll to position [89, 0]
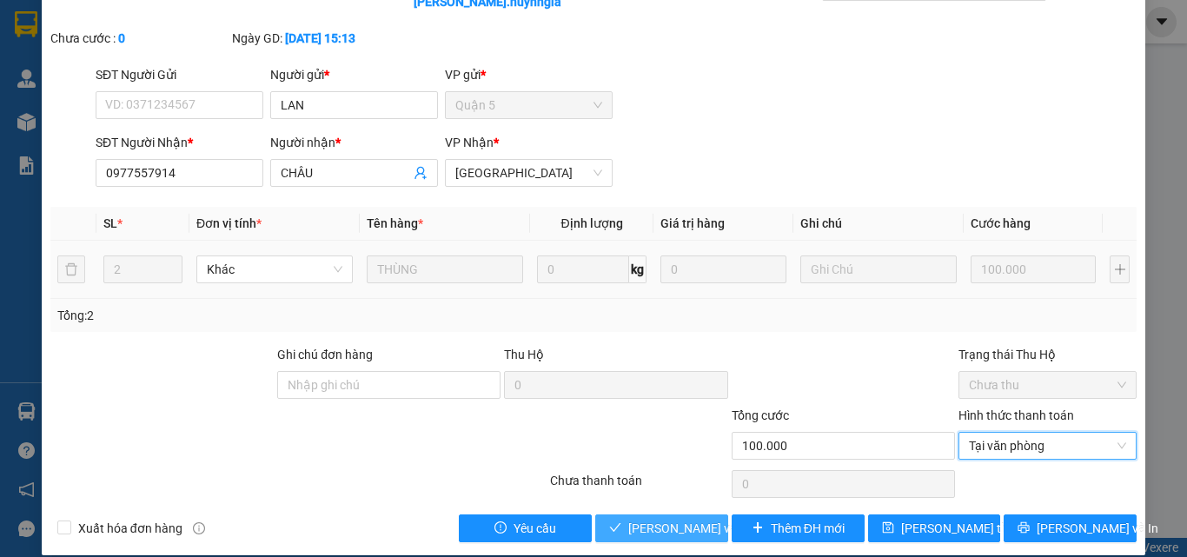
click at [665, 519] on span "[PERSON_NAME] và Giao hàng" at bounding box center [711, 528] width 167 height 19
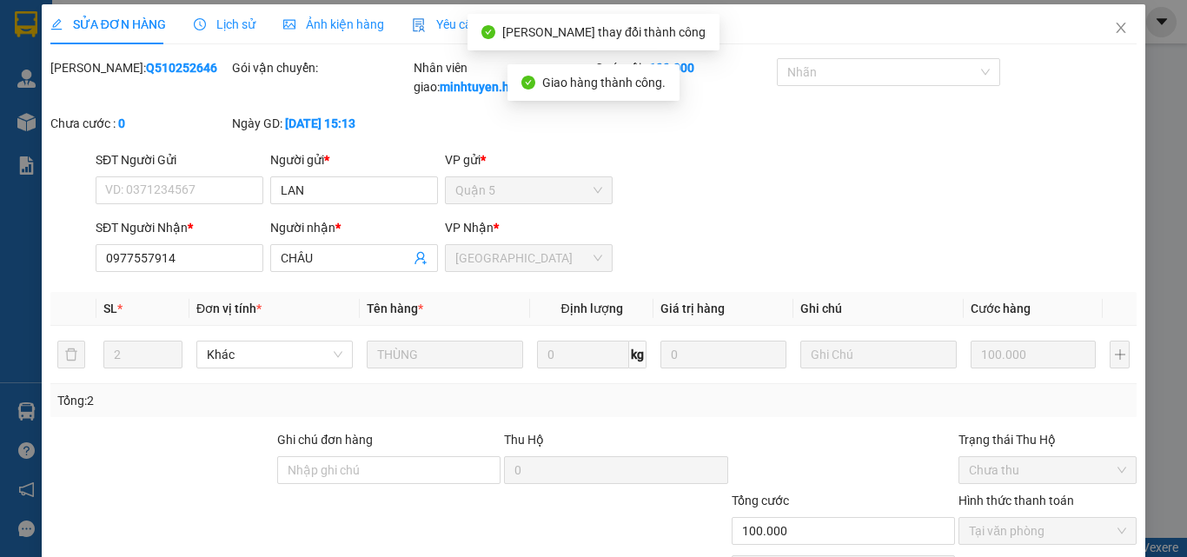
scroll to position [0, 0]
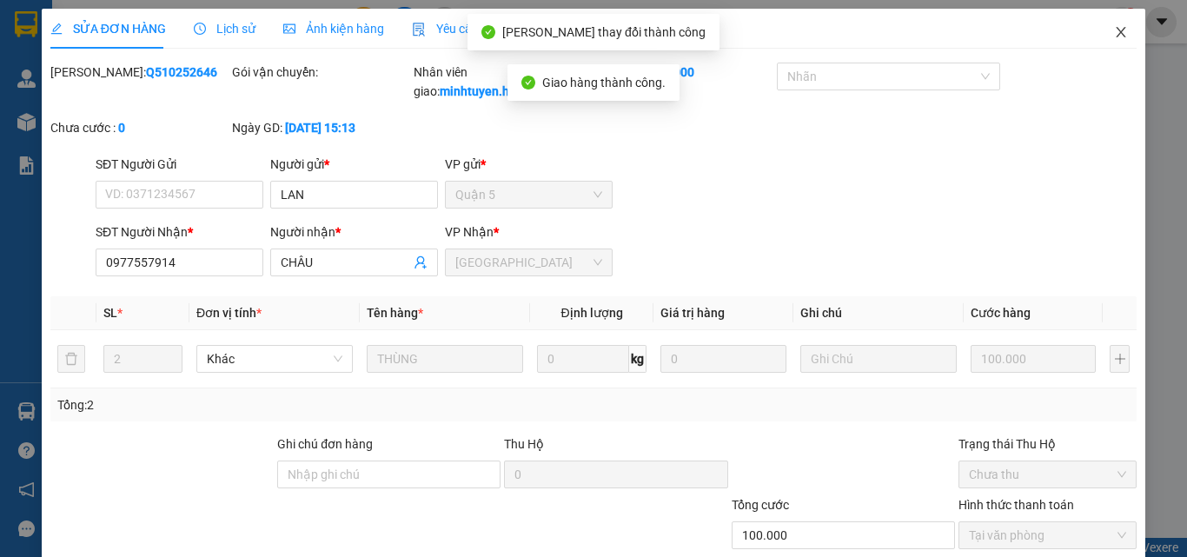
click at [1098, 33] on span "Close" at bounding box center [1121, 33] width 49 height 49
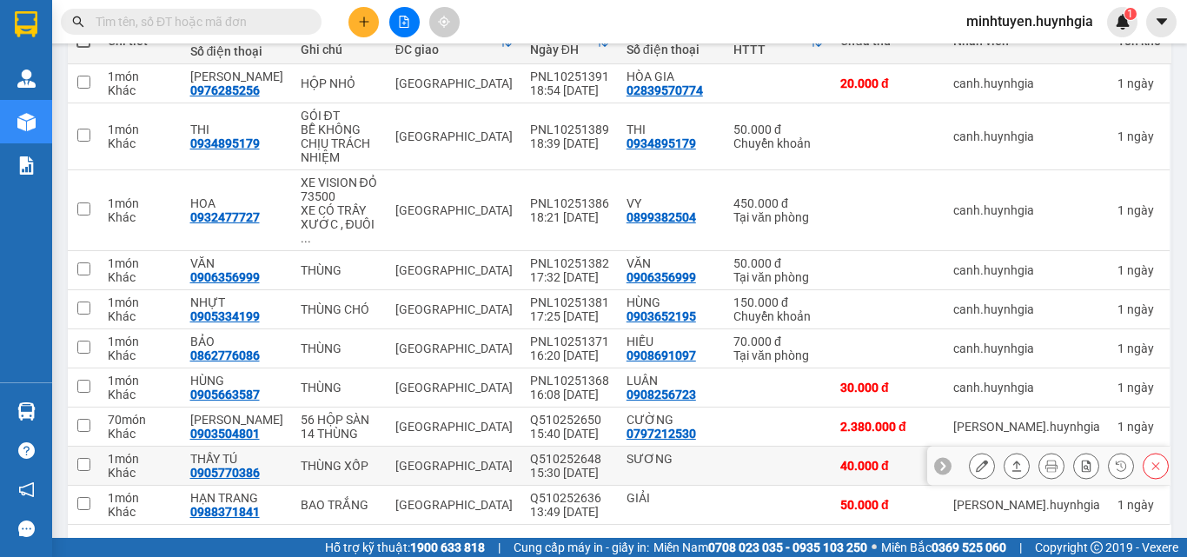
scroll to position [257, 0]
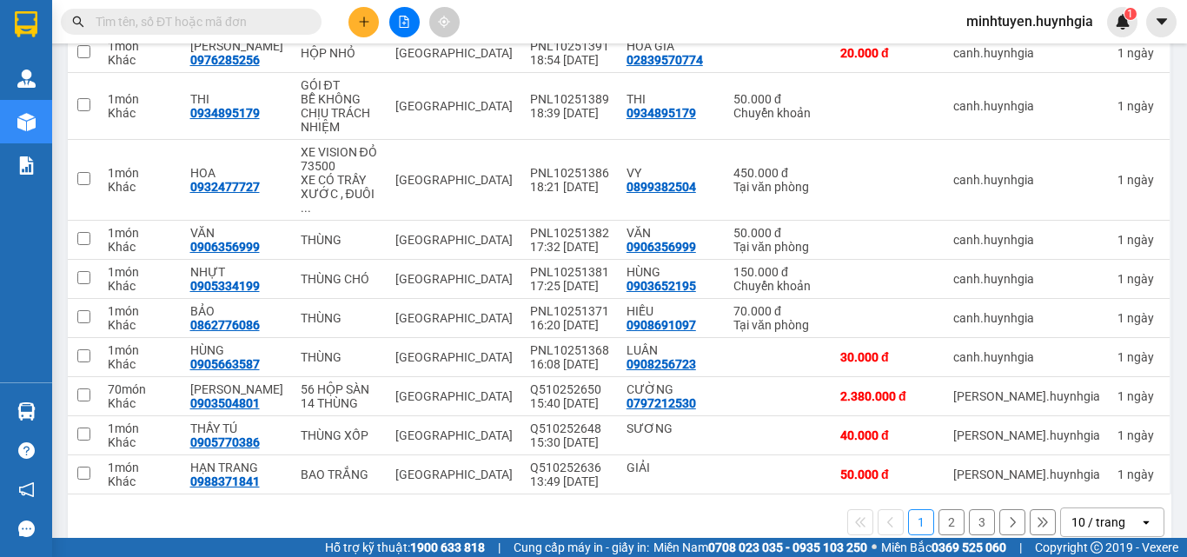
click at [938, 509] on button "2" at bounding box center [951, 522] width 26 height 26
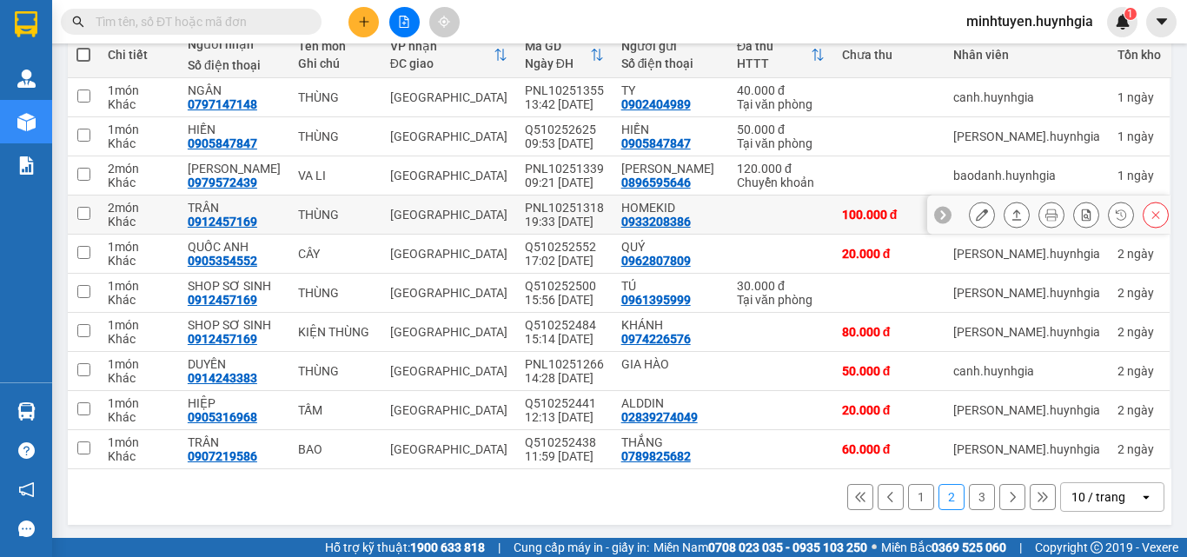
scroll to position [215, 0]
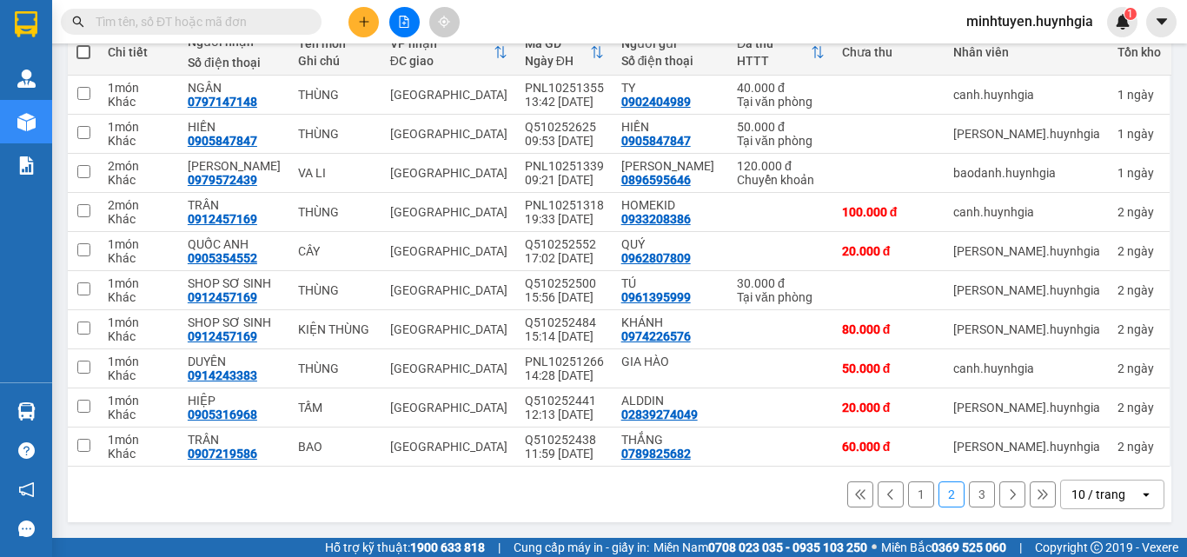
click at [908, 490] on button "1" at bounding box center [921, 494] width 26 height 26
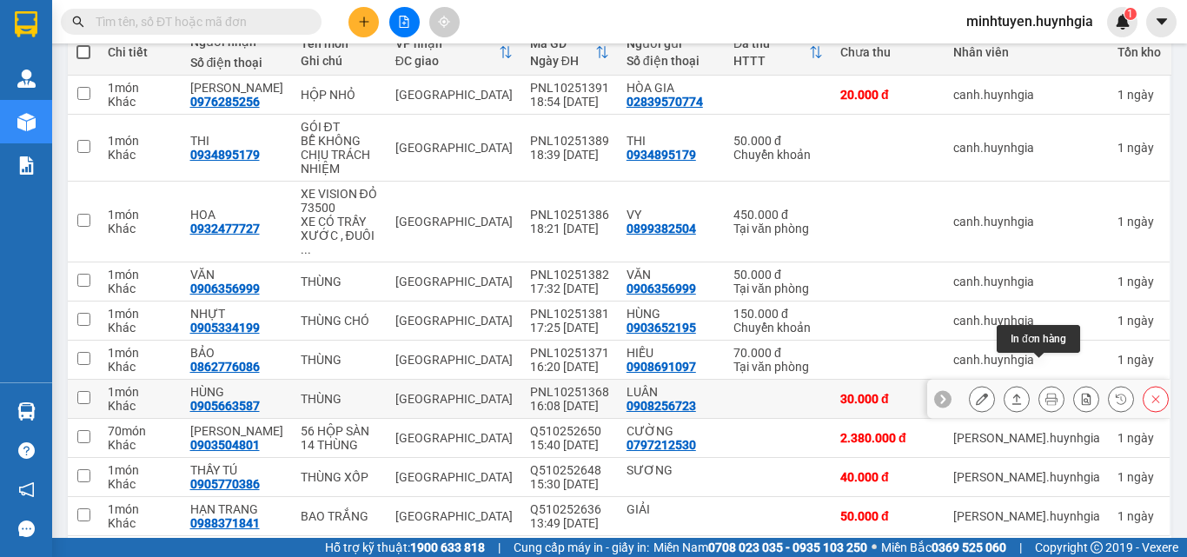
click at [1010, 384] on button at bounding box center [1016, 399] width 24 height 30
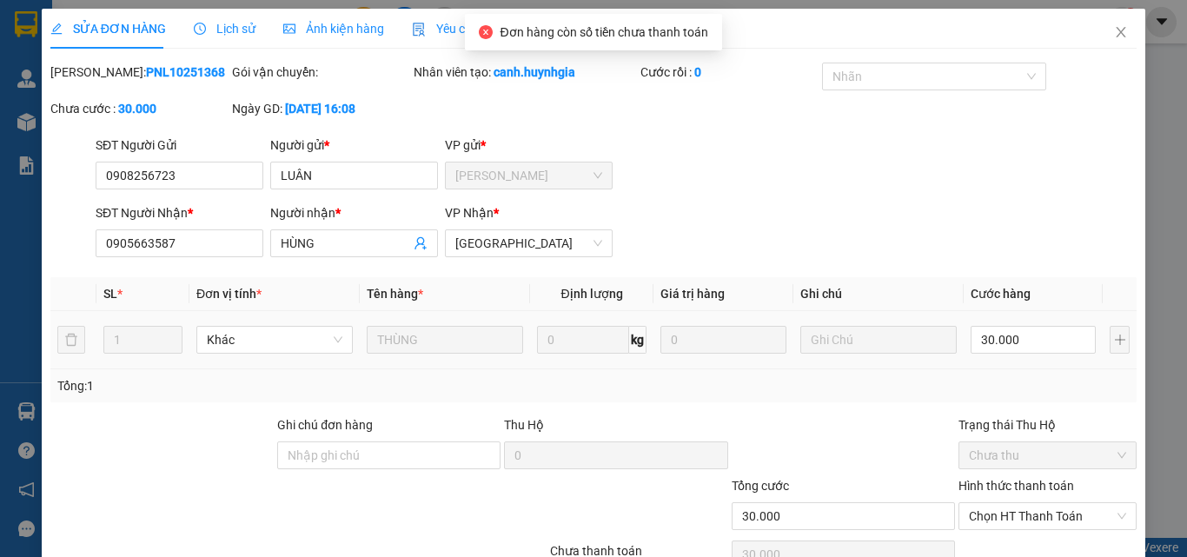
type input "0908256723"
type input "LUÂN"
type input "0905663587"
type input "HÙNG"
type input "30.000"
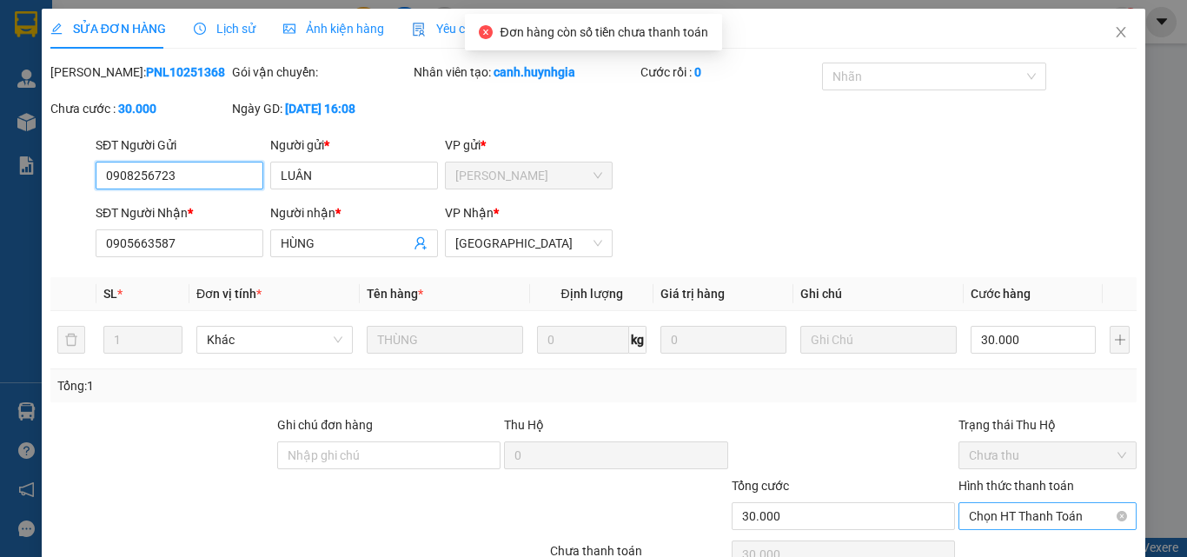
click at [1017, 525] on span "Chọn HT Thanh Toán" at bounding box center [1047, 516] width 157 height 26
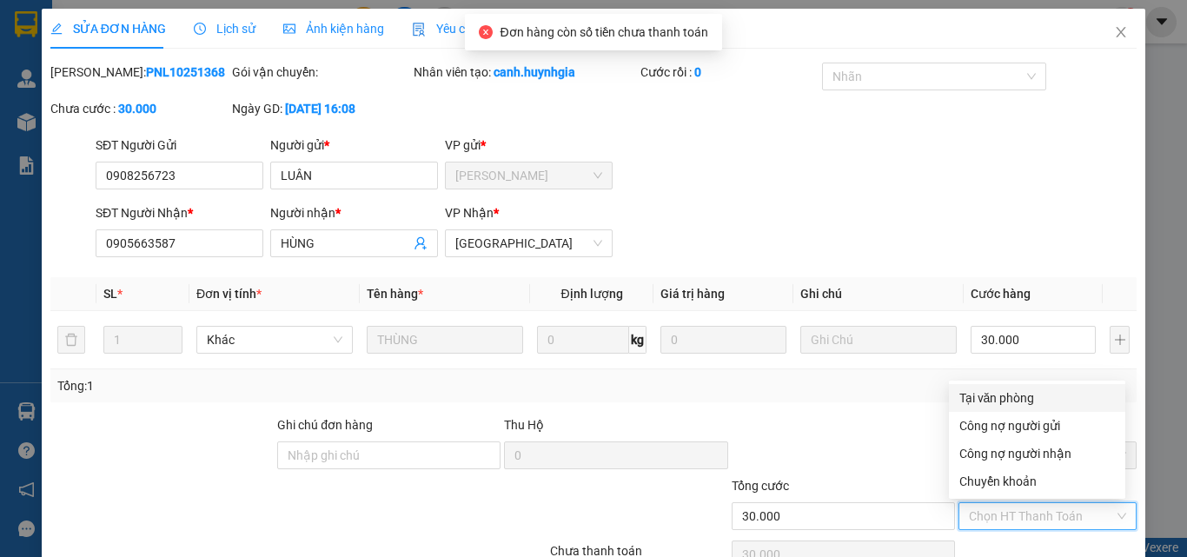
click at [1003, 401] on div "Tại văn phòng" at bounding box center [1037, 397] width 156 height 19
type input "0"
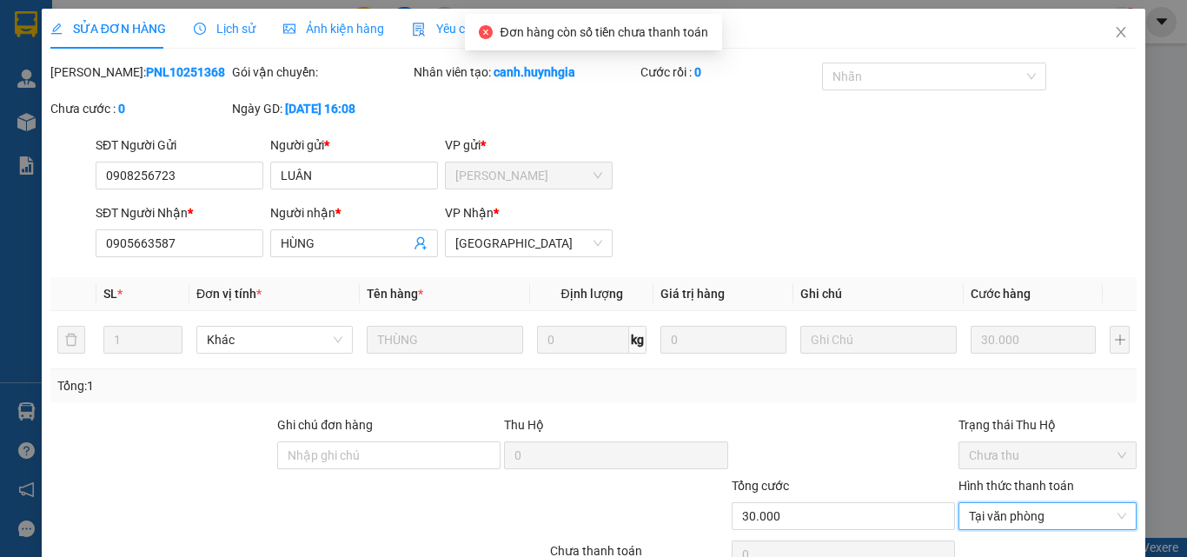
scroll to position [89, 0]
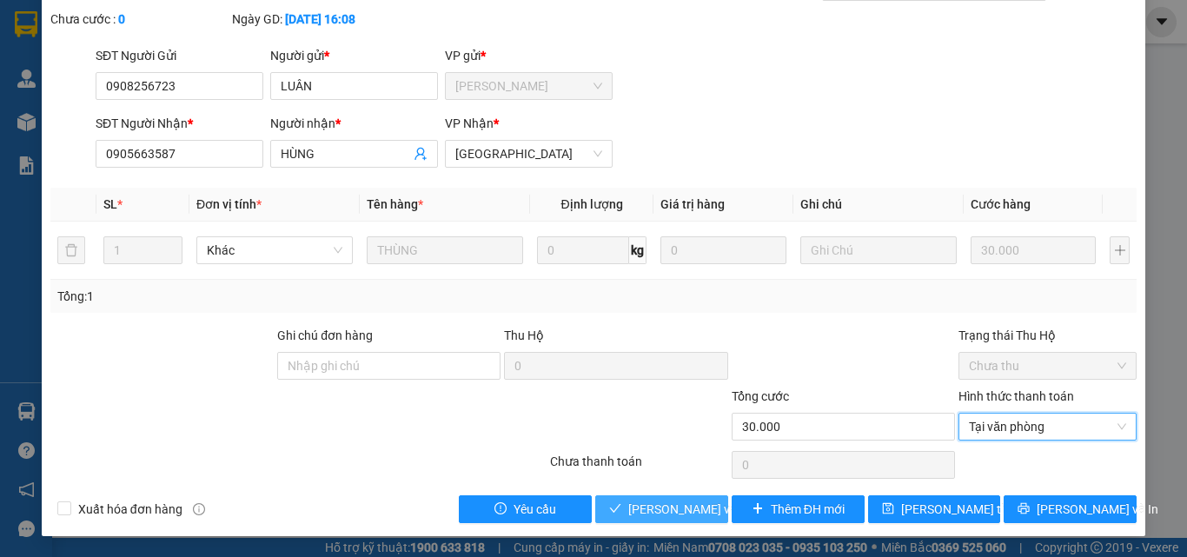
click at [662, 514] on span "[PERSON_NAME] và Giao hàng" at bounding box center [711, 509] width 167 height 19
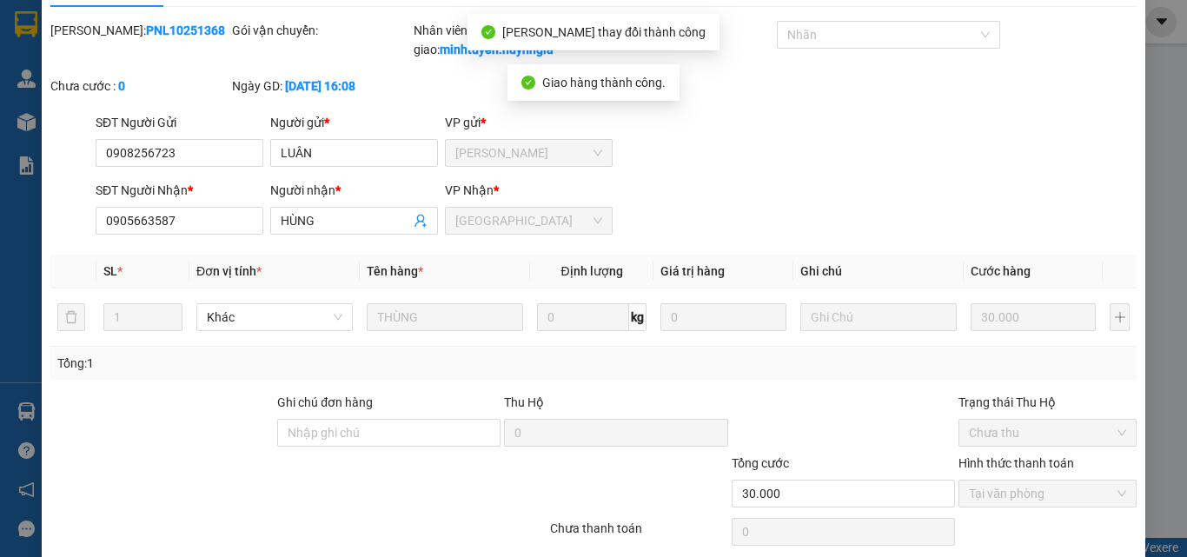
scroll to position [0, 0]
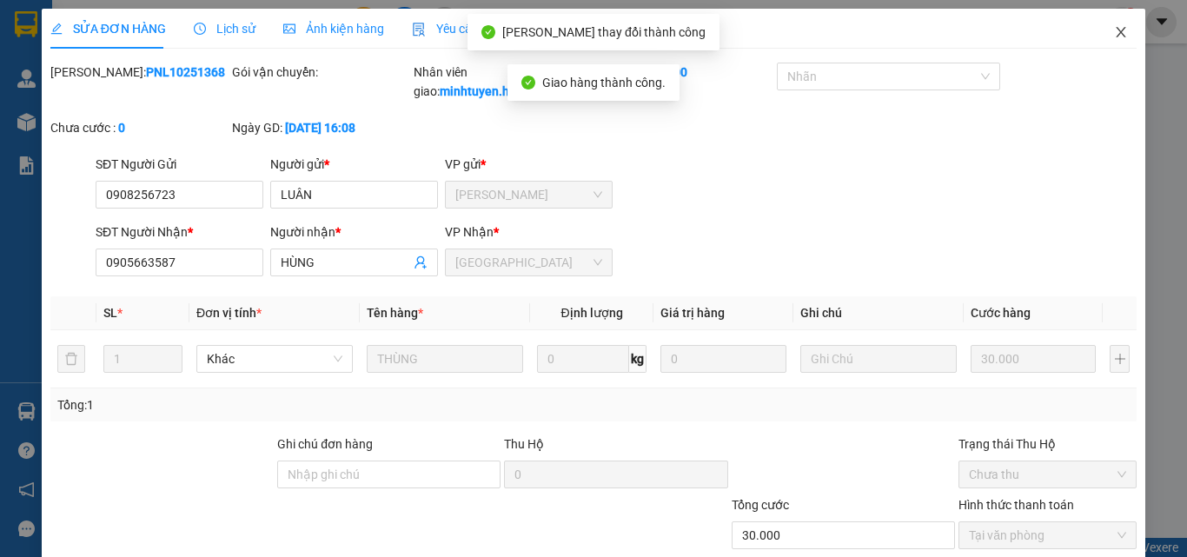
click at [1118, 50] on span "Close" at bounding box center [1121, 33] width 49 height 49
click at [1110, 35] on div "minhtuyen.huynhgia 1" at bounding box center [1044, 22] width 185 height 30
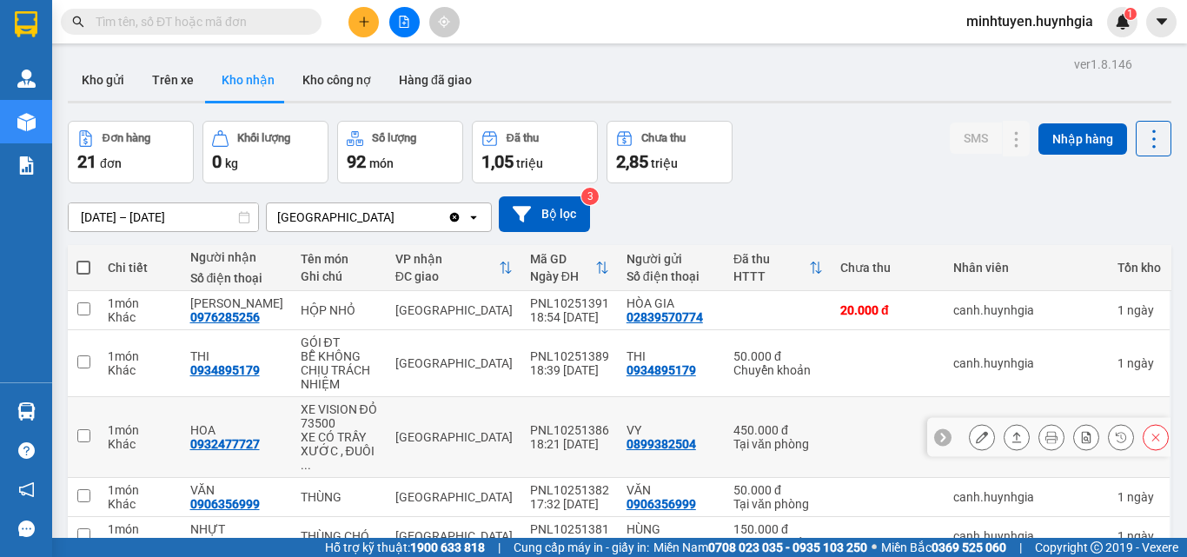
scroll to position [174, 0]
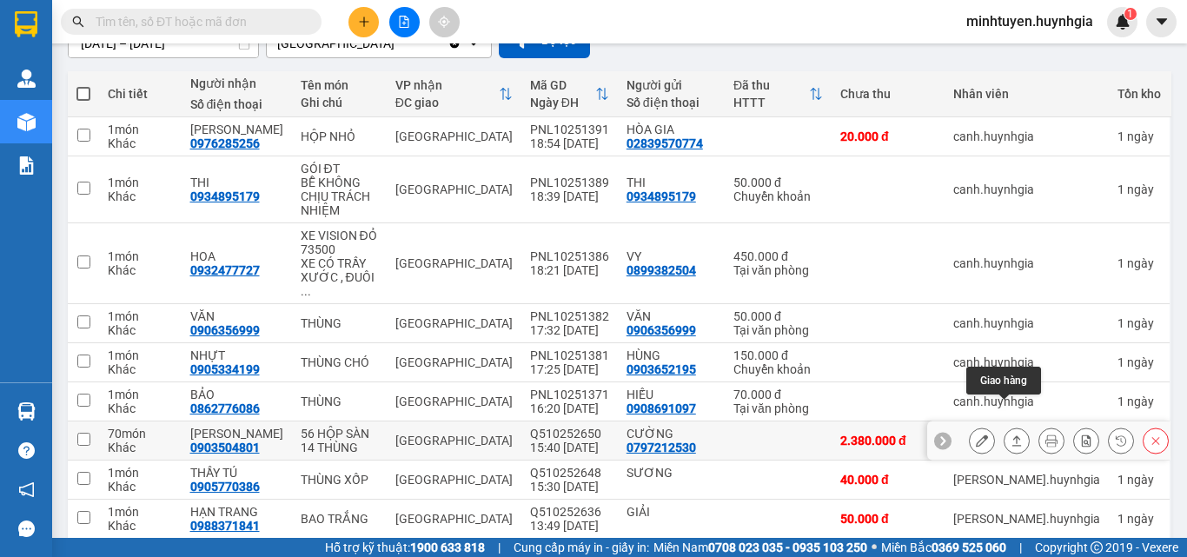
click at [1010, 434] on icon at bounding box center [1016, 440] width 12 height 12
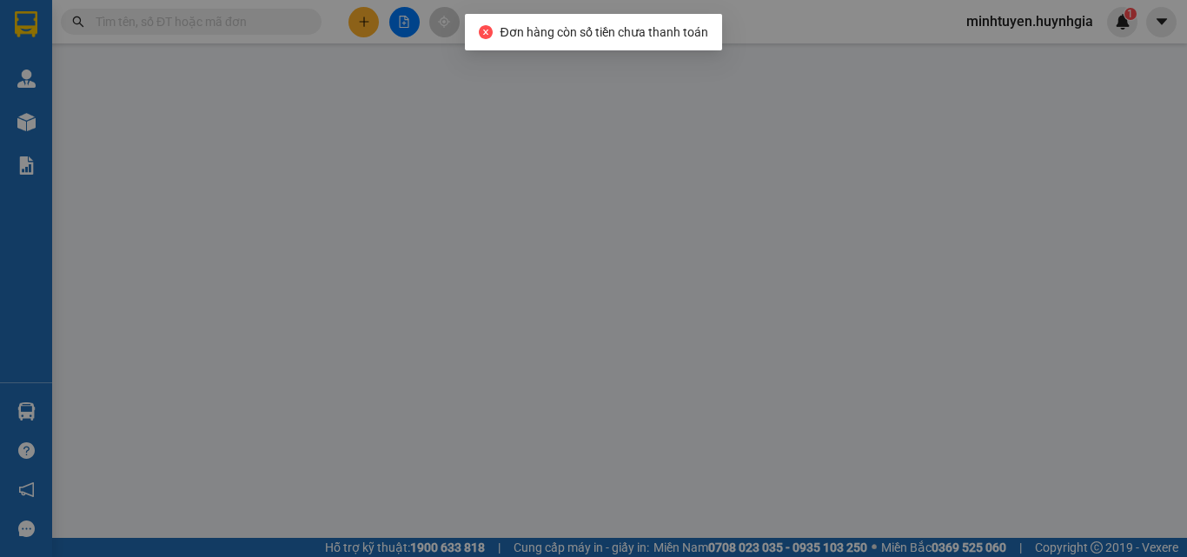
type input "0797212530"
type input "CƯỜNG"
type input "0903504801"
type input "[PERSON_NAME]"
type input "2.380.000"
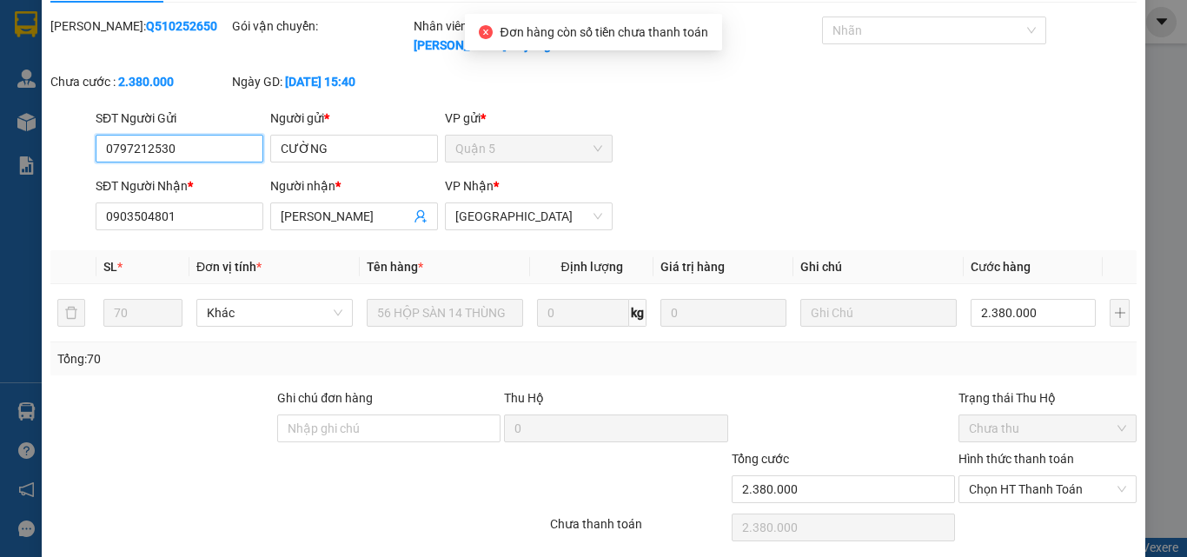
scroll to position [89, 0]
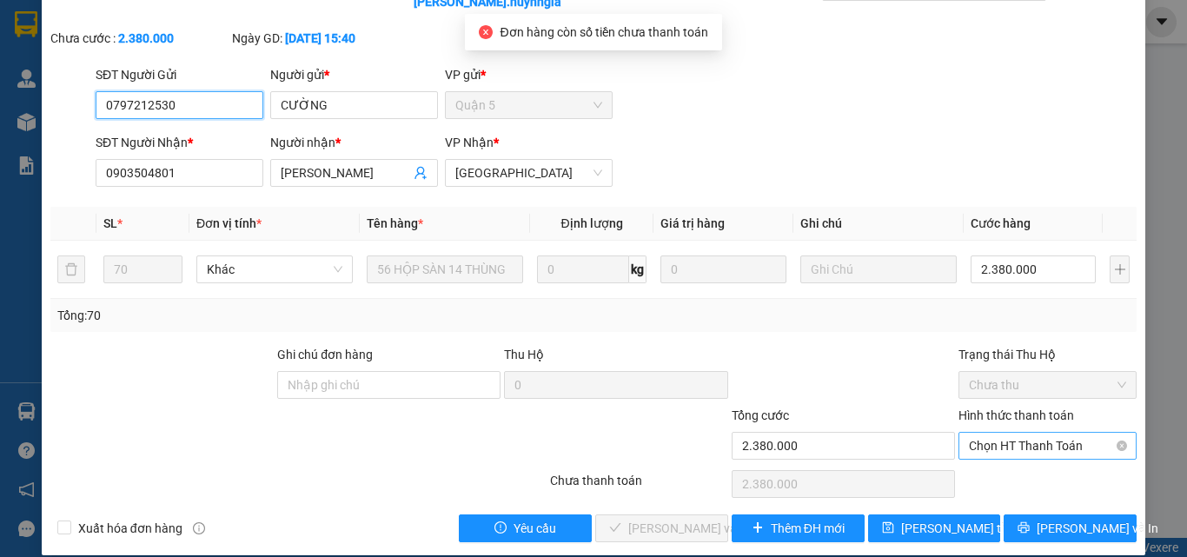
click at [1037, 433] on span "Chọn HT Thanh Toán" at bounding box center [1047, 446] width 157 height 26
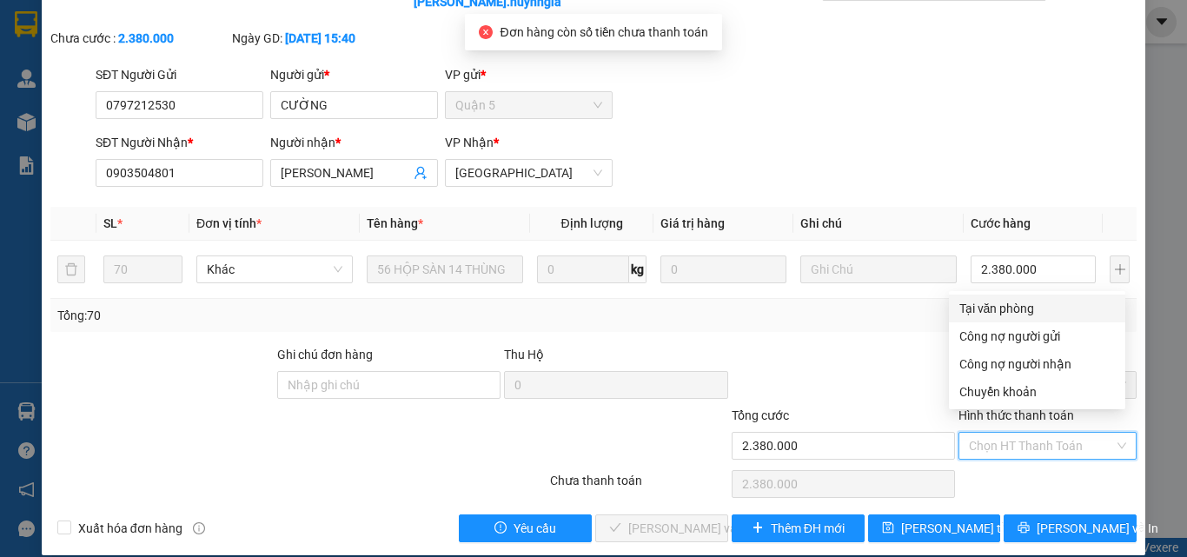
click at [992, 317] on div "Tại văn phòng" at bounding box center [1037, 308] width 156 height 19
type input "0"
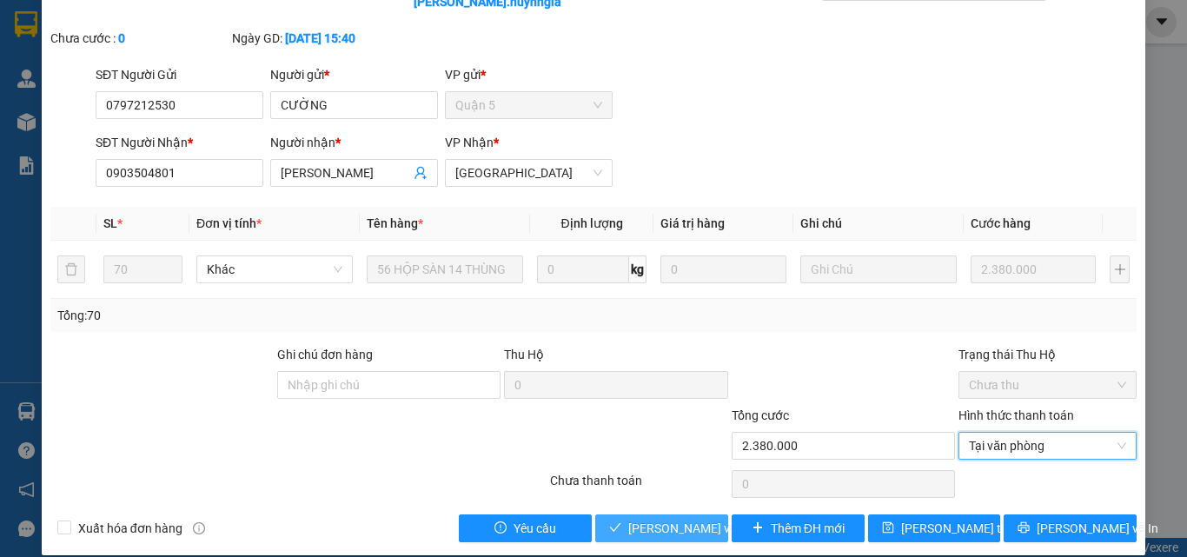
click at [677, 519] on span "[PERSON_NAME] và Giao hàng" at bounding box center [711, 528] width 167 height 19
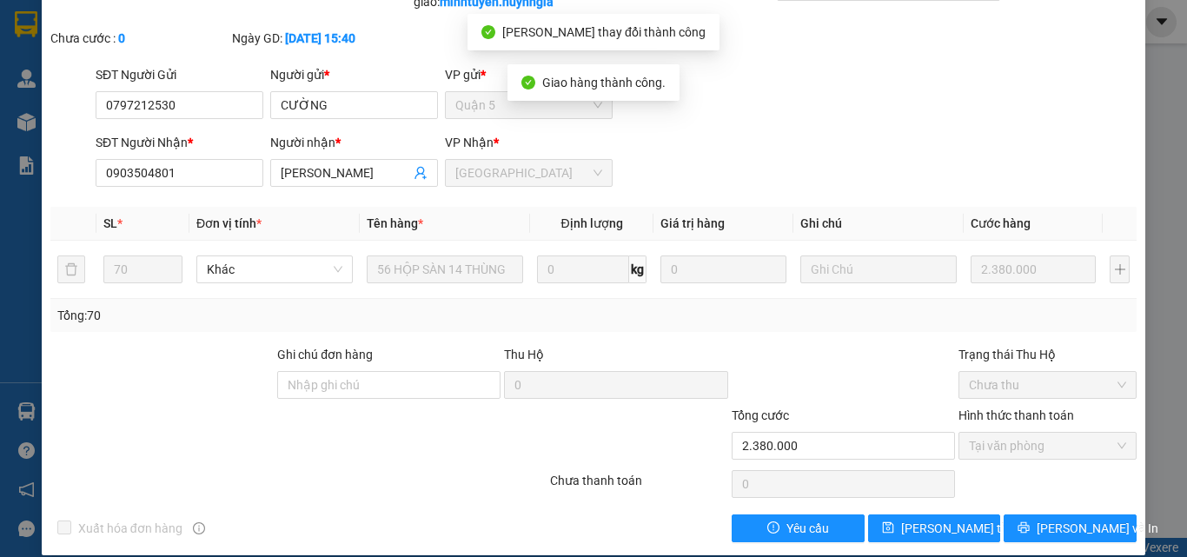
scroll to position [0, 0]
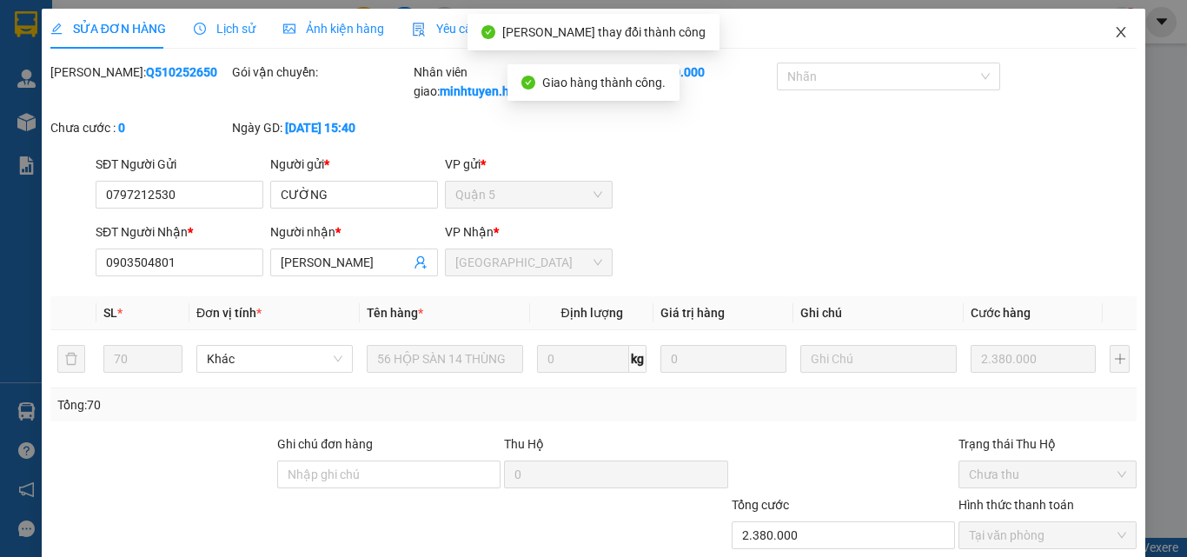
click at [1115, 36] on icon "close" at bounding box center [1121, 32] width 14 height 14
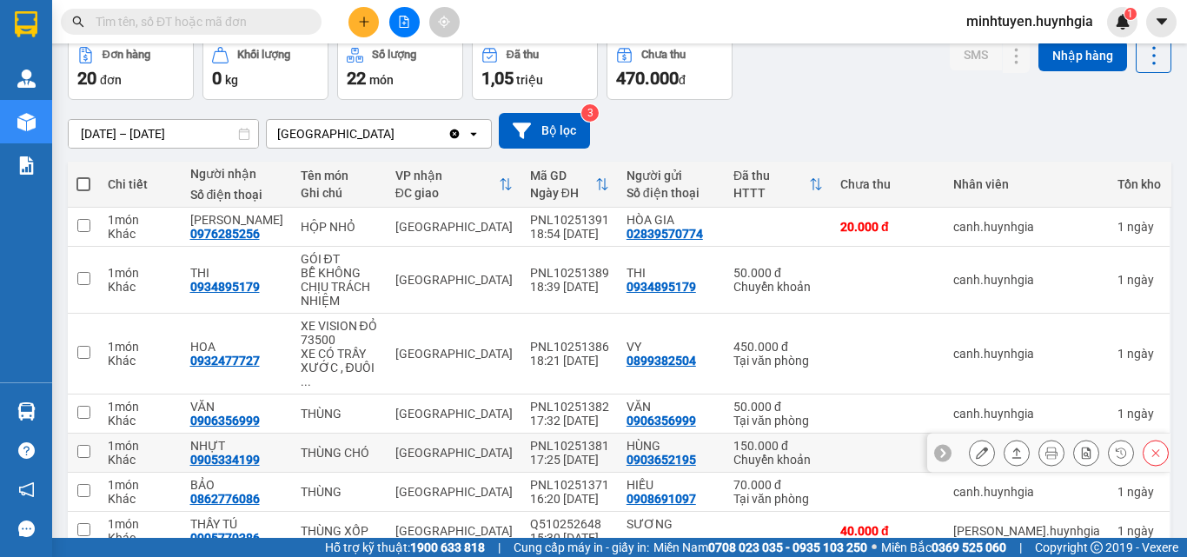
scroll to position [170, 0]
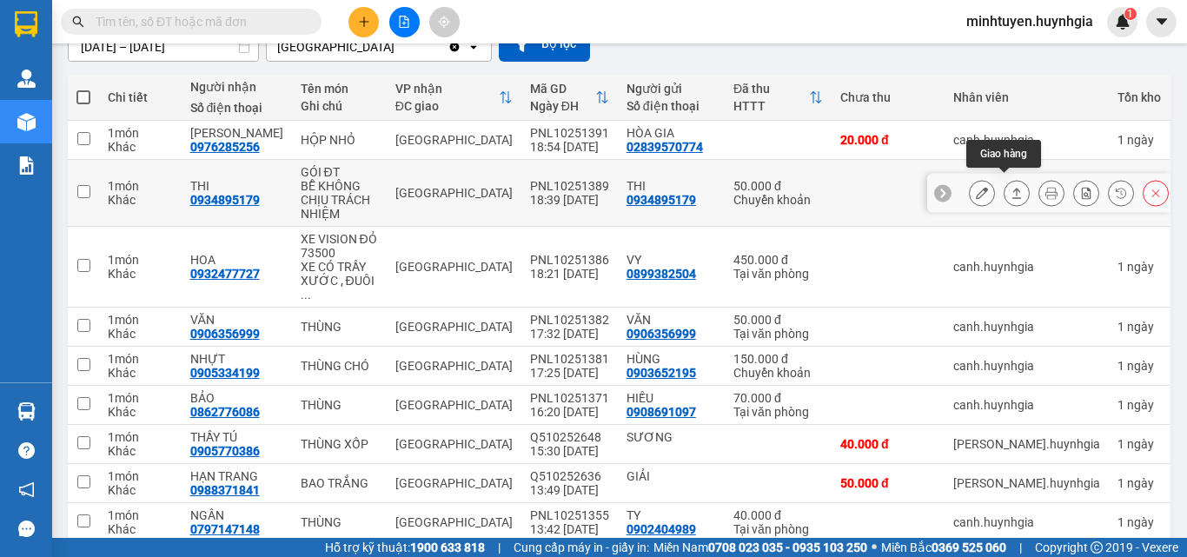
click at [1012, 188] on icon at bounding box center [1017, 193] width 10 height 10
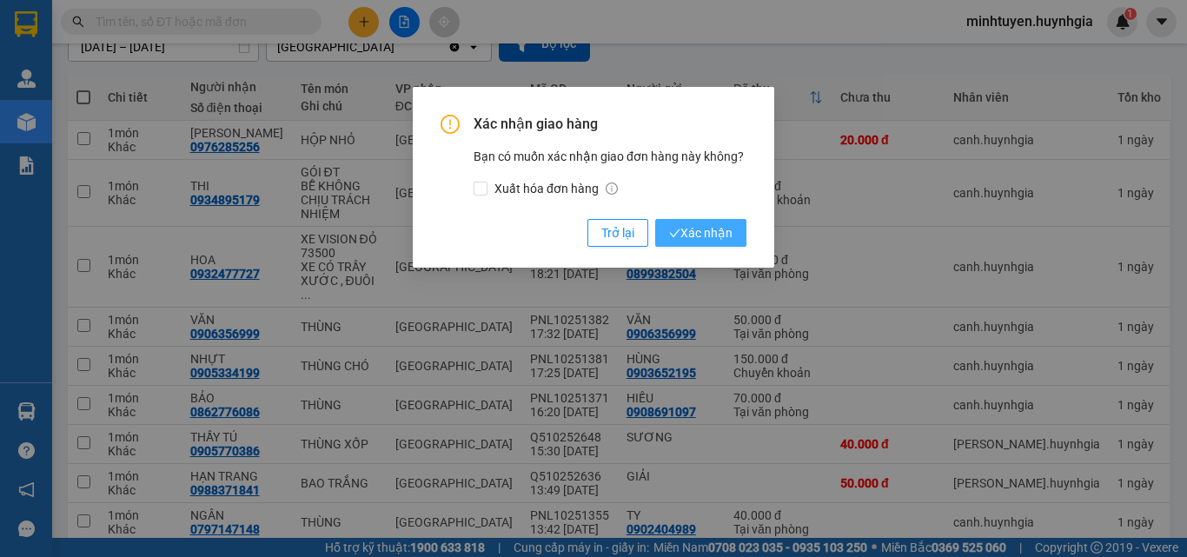
click at [713, 221] on button "Xác nhận" at bounding box center [700, 233] width 91 height 28
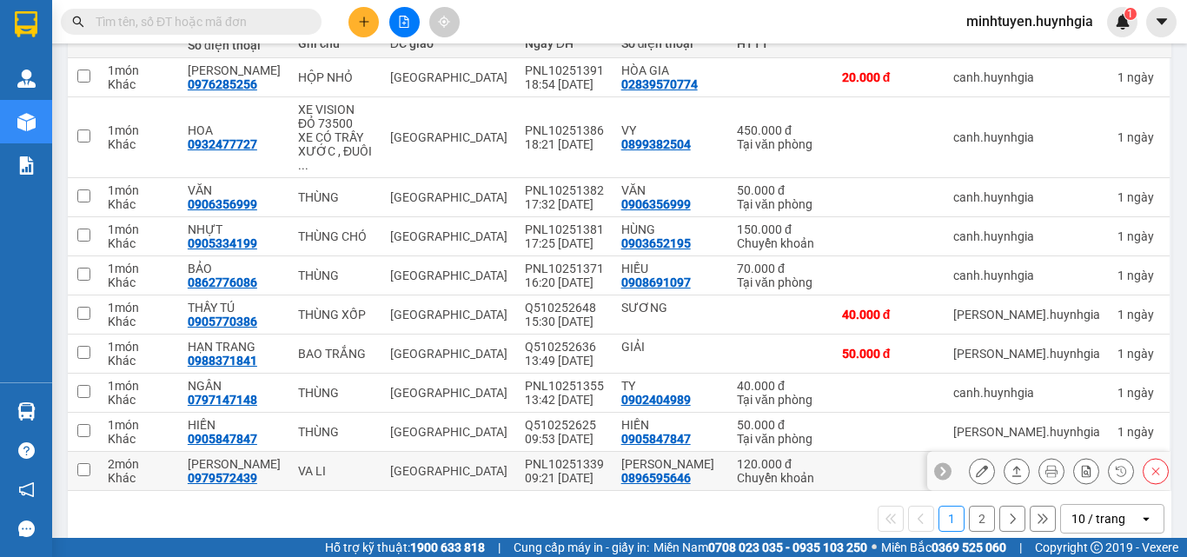
scroll to position [243, 0]
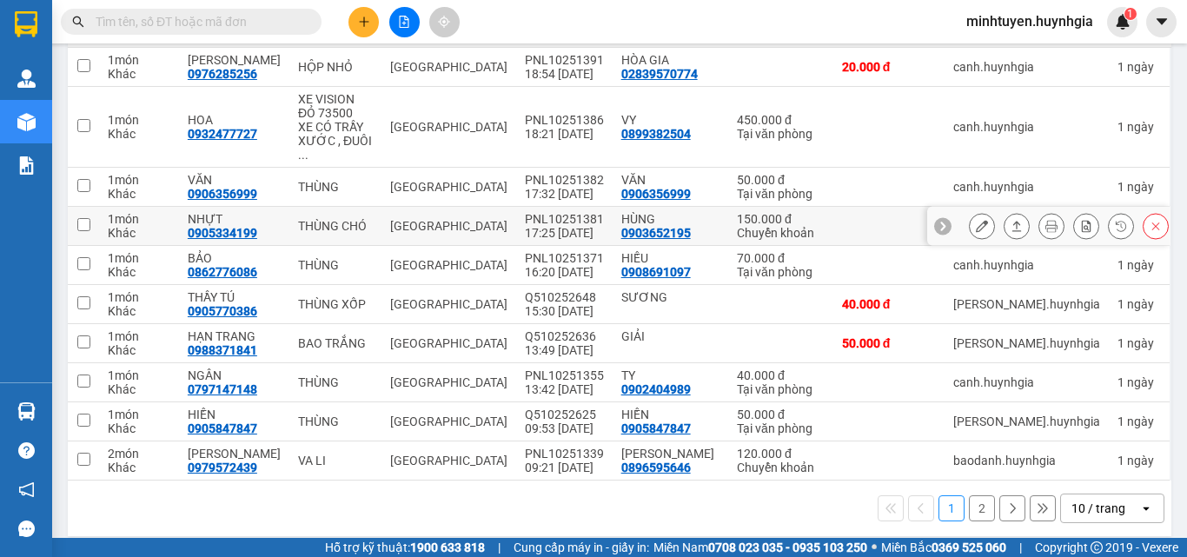
click at [1010, 220] on icon at bounding box center [1016, 226] width 12 height 12
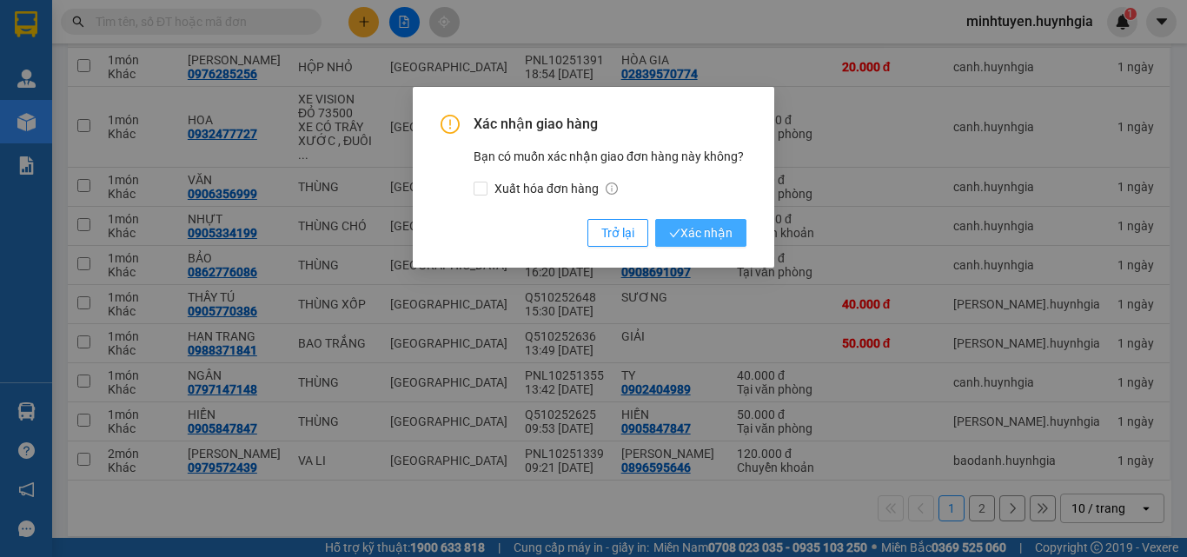
click at [727, 241] on span "Xác nhận" at bounding box center [700, 232] width 63 height 19
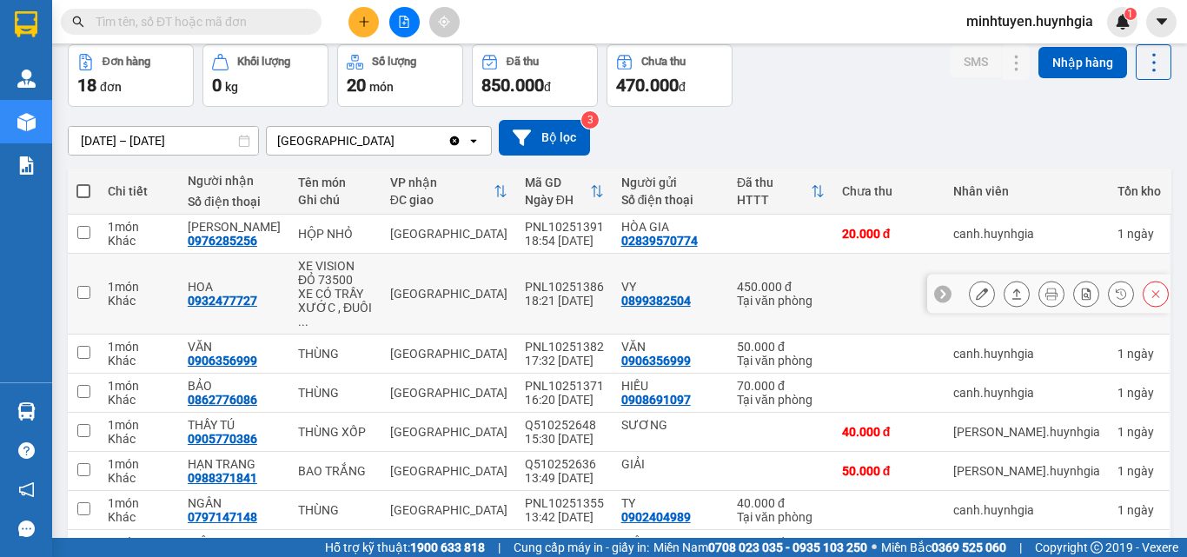
scroll to position [70, 0]
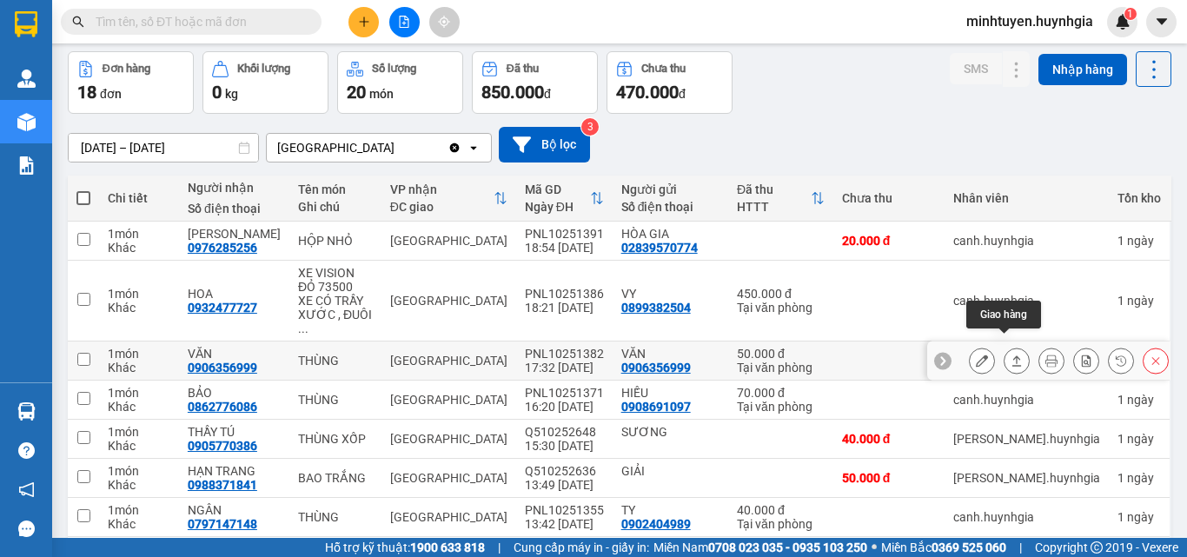
click at [1010, 354] on icon at bounding box center [1016, 360] width 12 height 12
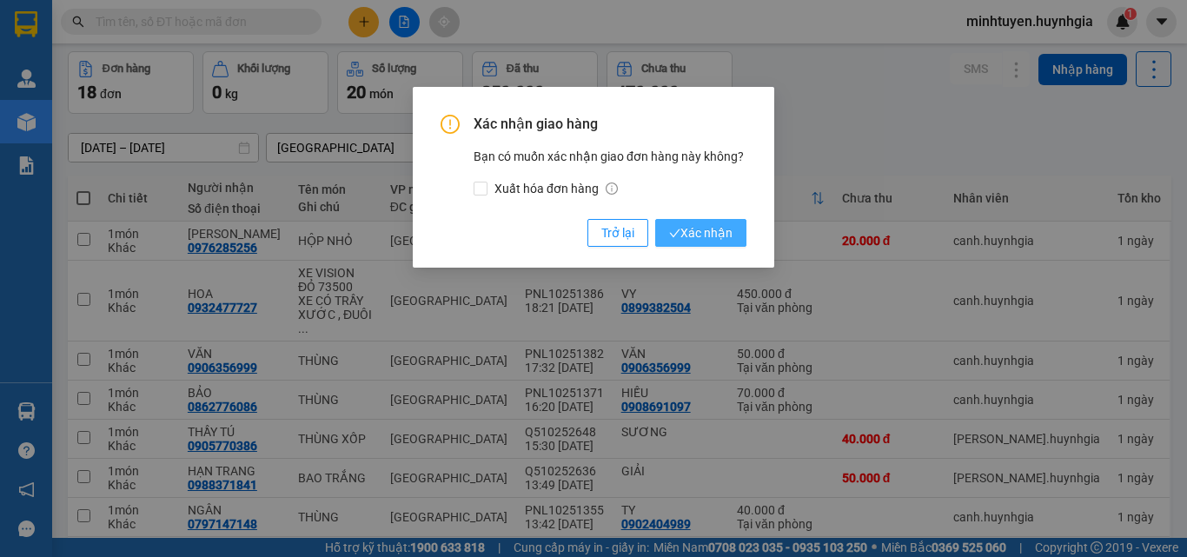
click at [737, 226] on button "Xác nhận" at bounding box center [700, 233] width 91 height 28
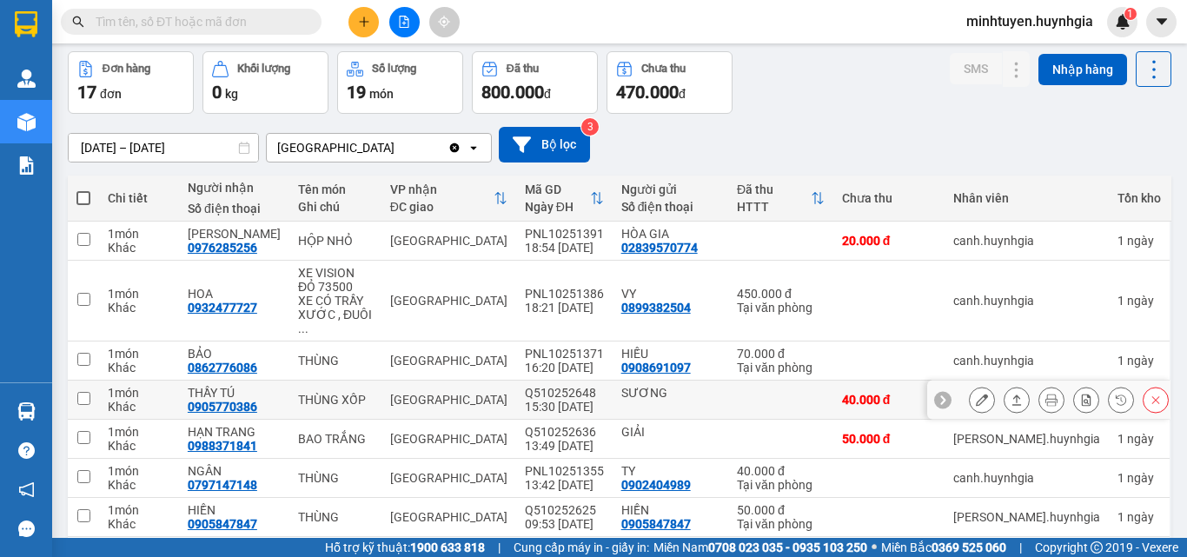
scroll to position [243, 0]
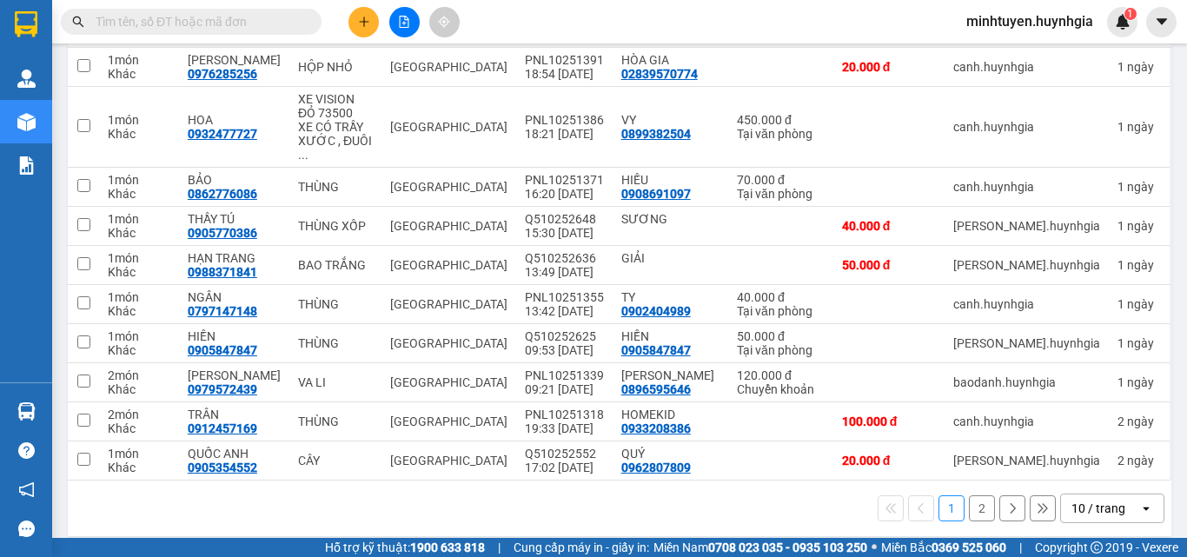
click at [969, 495] on button "2" at bounding box center [982, 508] width 26 height 26
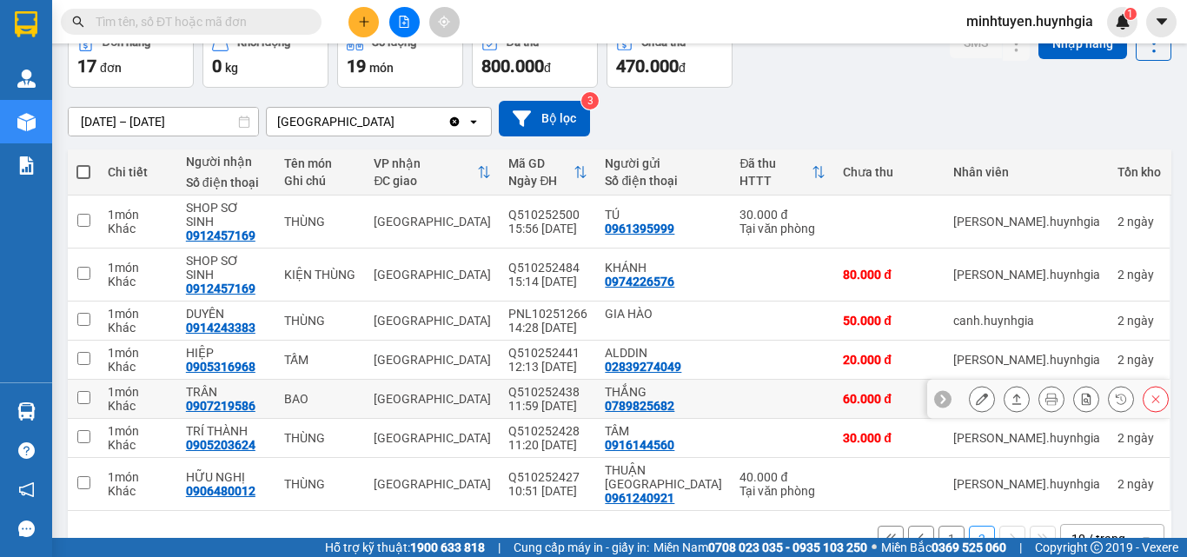
scroll to position [98, 0]
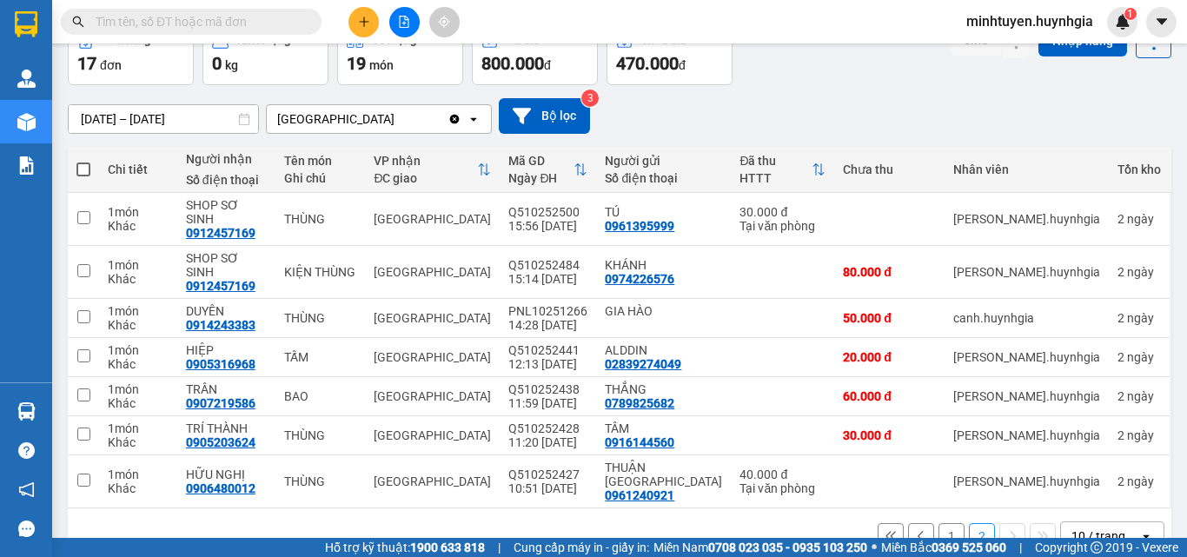
click at [943, 523] on button "1" at bounding box center [951, 536] width 26 height 26
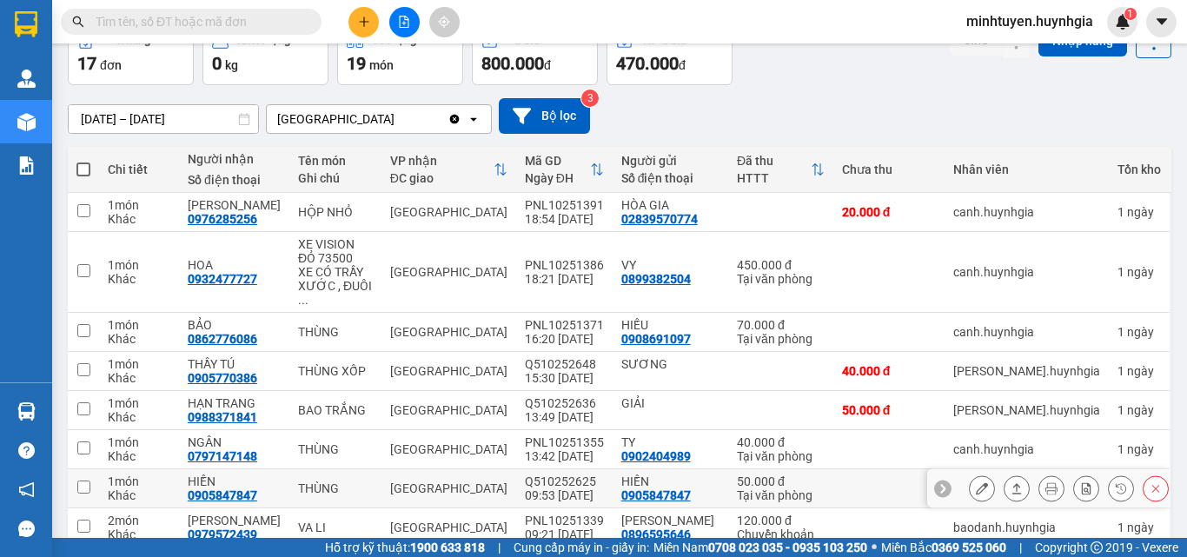
scroll to position [243, 0]
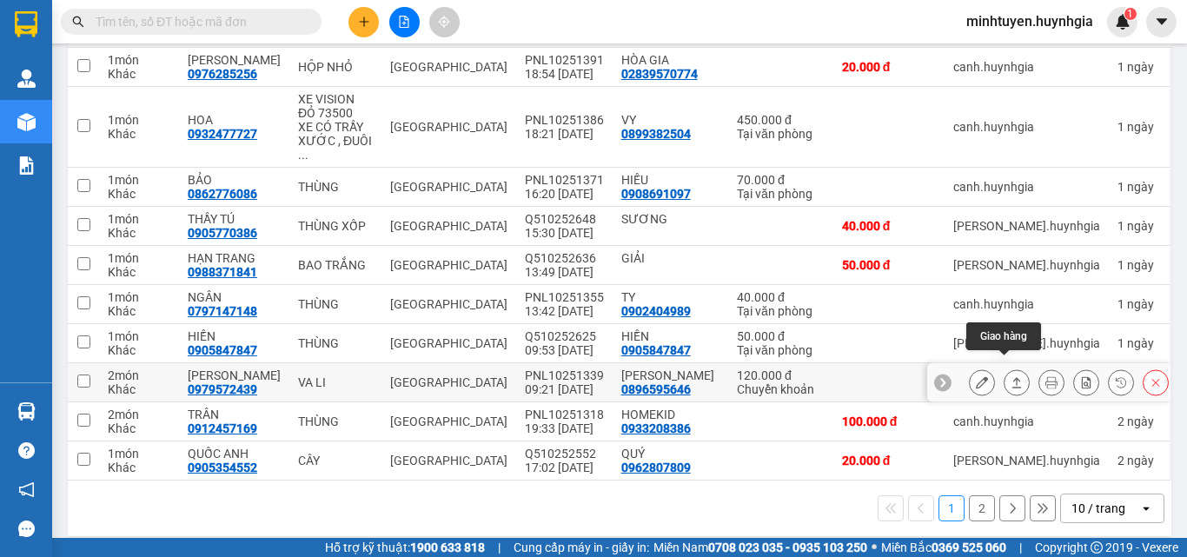
click at [1010, 376] on icon at bounding box center [1016, 382] width 12 height 12
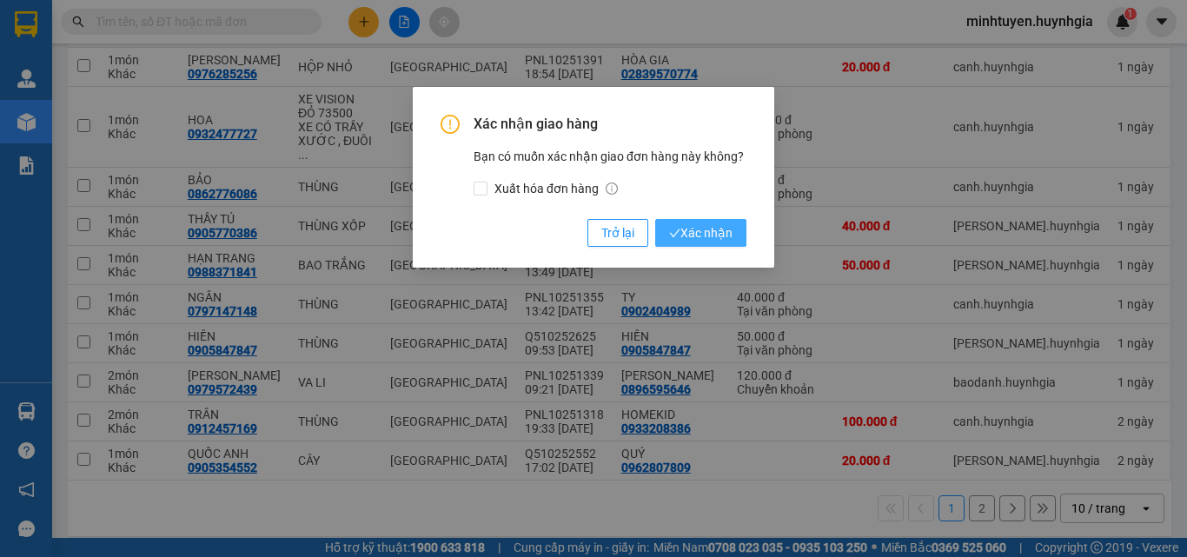
click at [675, 228] on icon "check" at bounding box center [674, 233] width 11 height 11
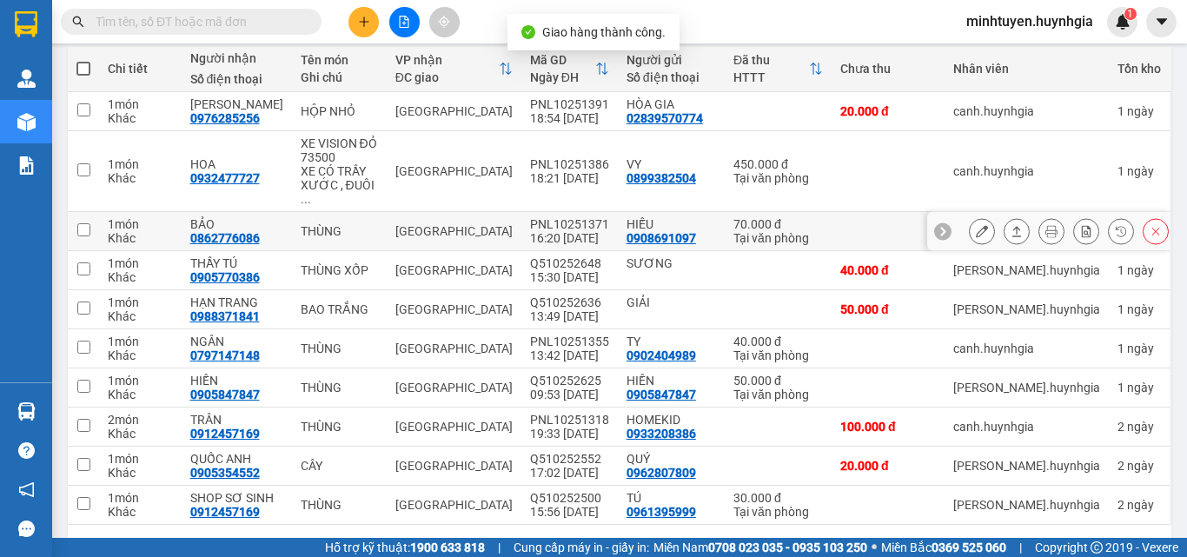
scroll to position [156, 0]
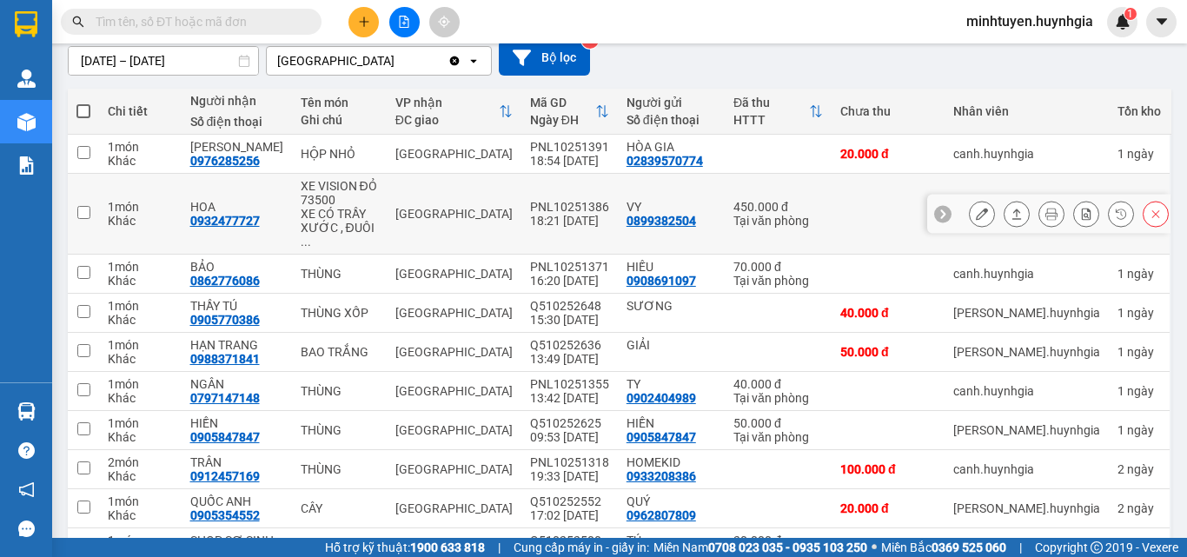
click at [1010, 211] on icon at bounding box center [1016, 214] width 12 height 12
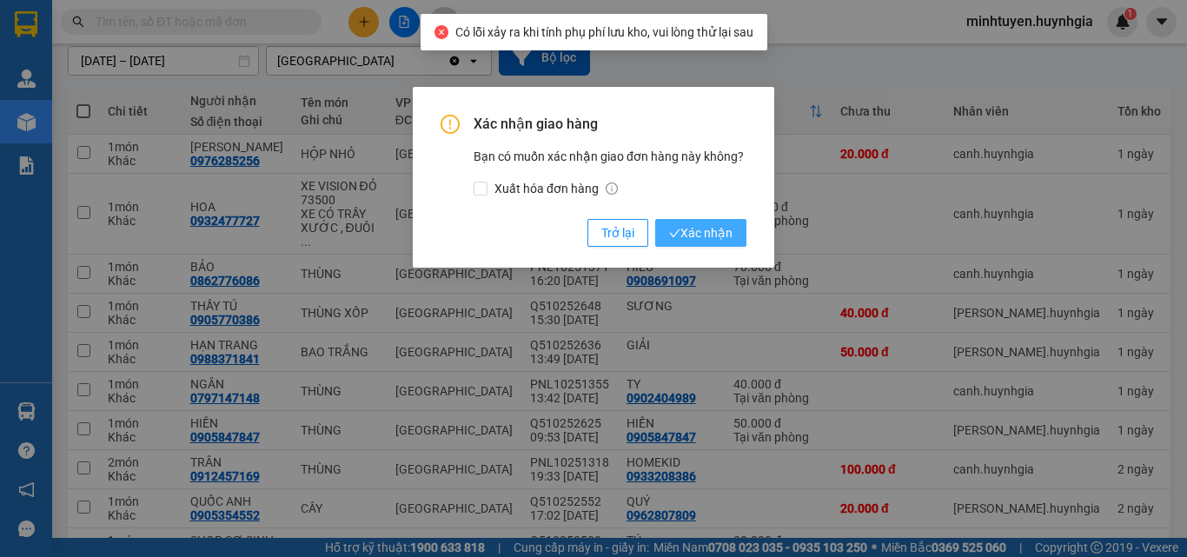
click at [724, 240] on span "Xác nhận" at bounding box center [700, 232] width 63 height 19
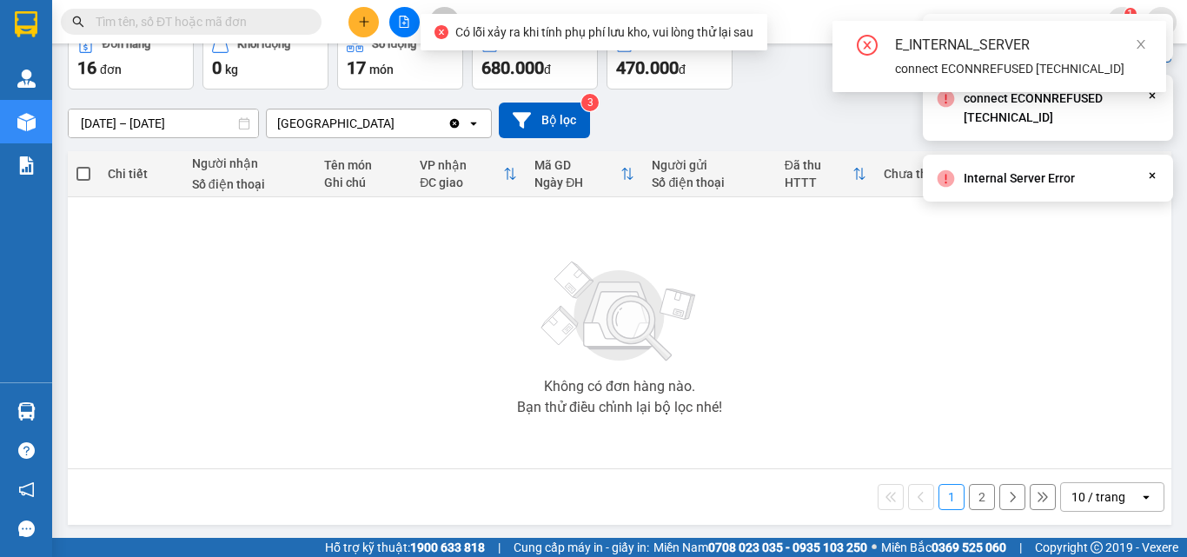
scroll to position [96, 0]
